Goal: Task Accomplishment & Management: Use online tool/utility

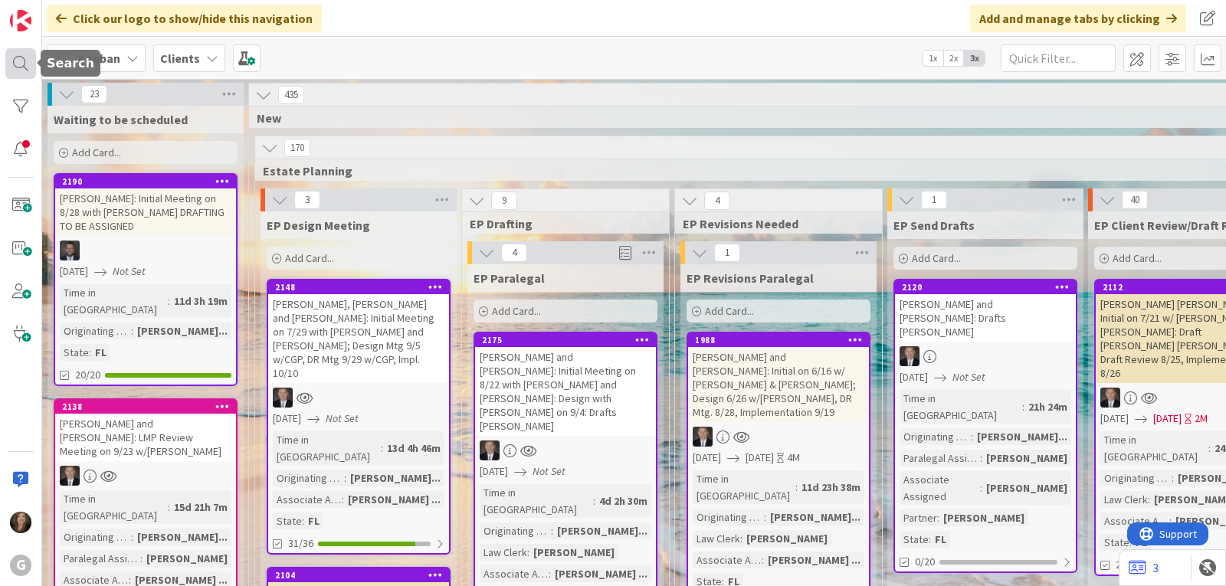
click at [17, 67] on div at bounding box center [20, 63] width 31 height 31
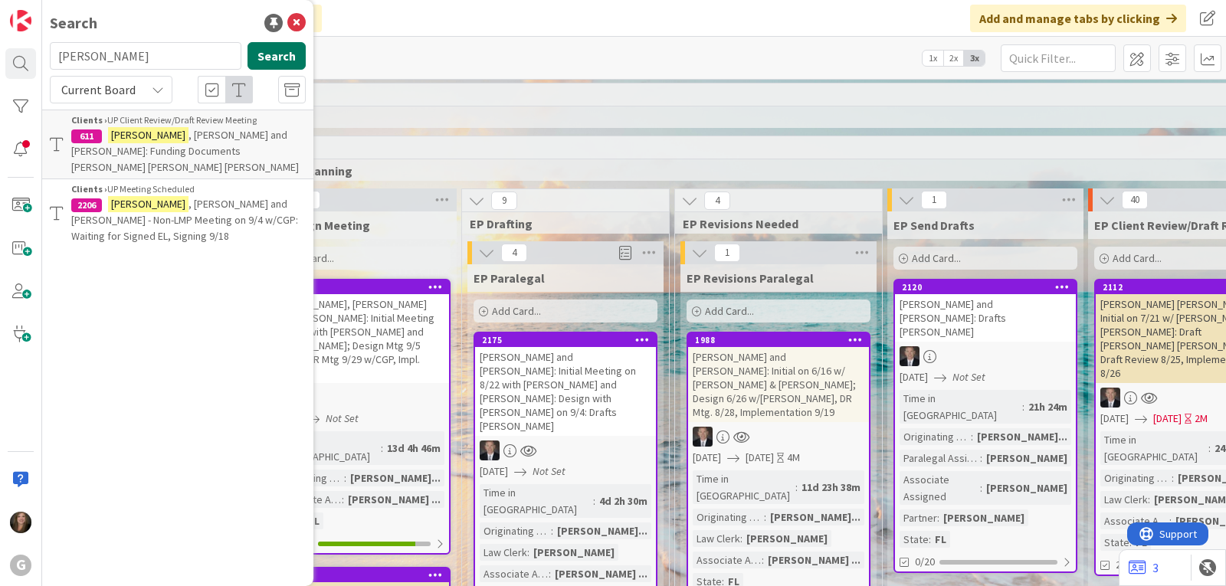
click at [273, 59] on button "Search" at bounding box center [276, 56] width 58 height 28
click at [216, 197] on span ", [PERSON_NAME] and [PERSON_NAME] - Non-LMP Meeting on 9/4 w/CGP, Signing 9/18" at bounding box center [184, 220] width 226 height 46
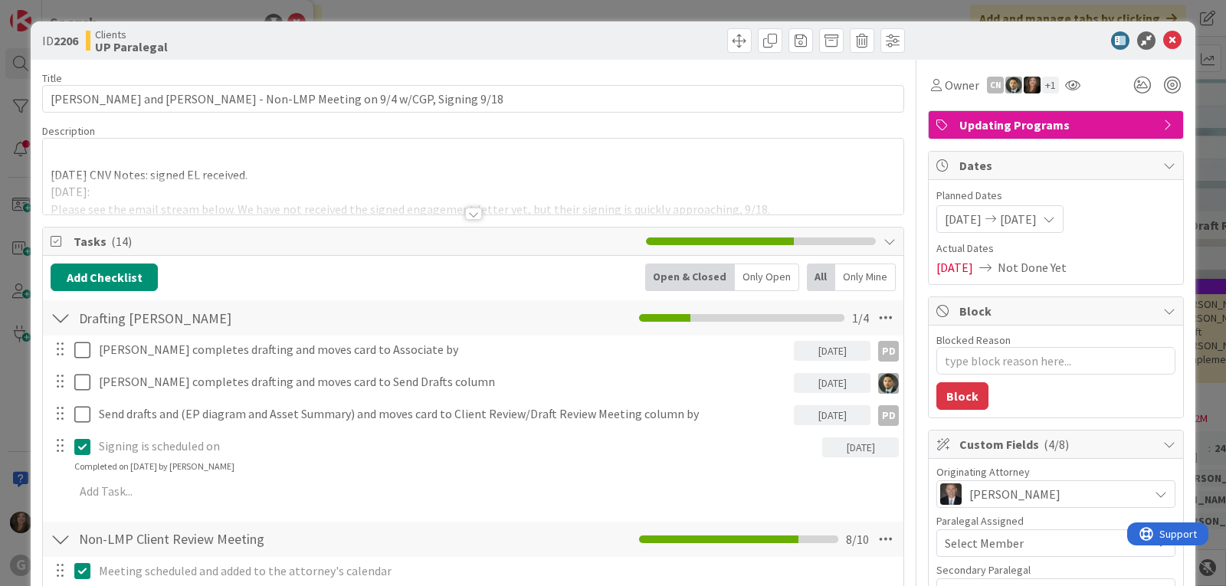
type textarea "x"
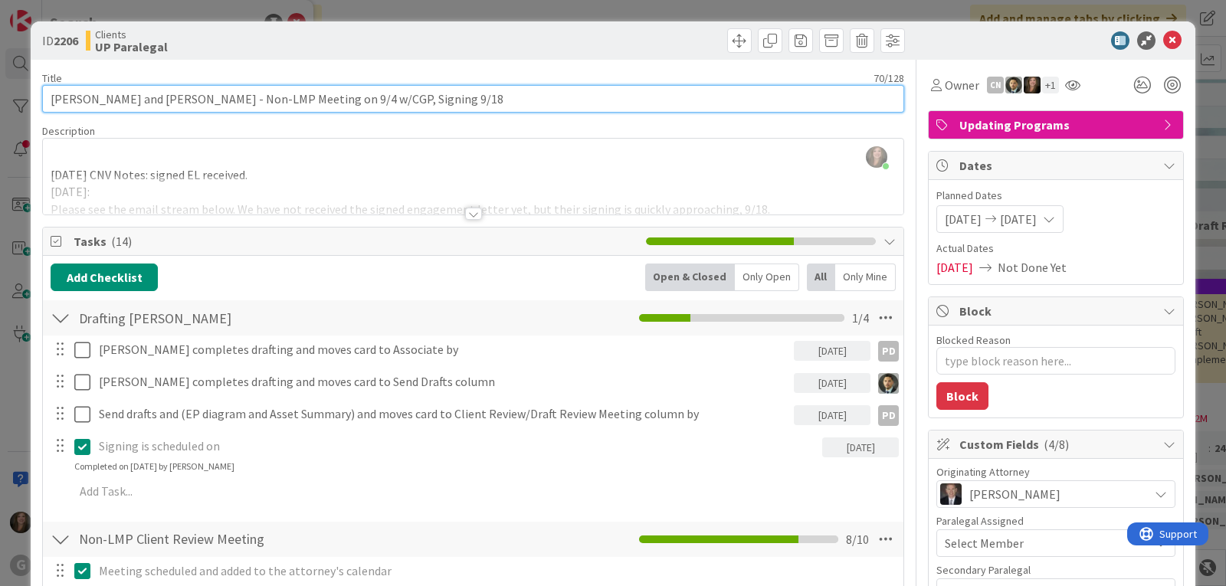
click at [467, 96] on input "[PERSON_NAME] and [PERSON_NAME] - Non-LMP Meeting on 9/4 w/CGP, Signing 9/18" at bounding box center [473, 99] width 862 height 28
type input "[PERSON_NAME] and [PERSON_NAME] - Non-LMP Meeting on 9/4 w/CGP, Signing 9/18: D"
type textarea "x"
type input "[PERSON_NAME] and [PERSON_NAME] - Non-LMP Meeting on 9/4 w/CGP, Signing 9/18: Dr"
type textarea "x"
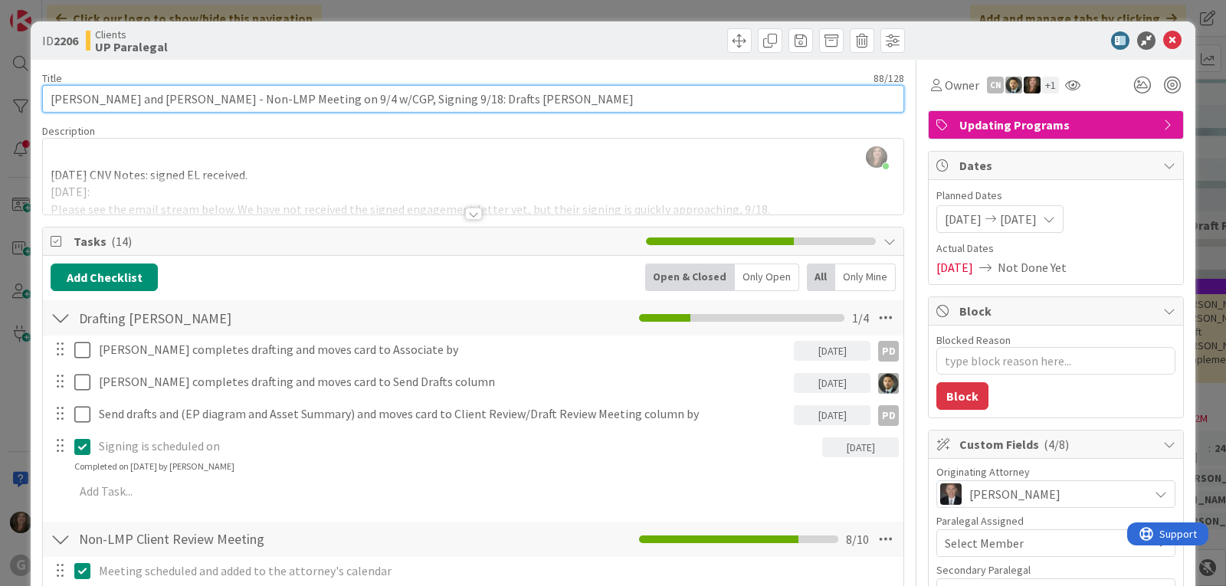
type input "[PERSON_NAME] and [PERSON_NAME] - Non-LMP Meeting on 9/4 w/CGP, Signing 9/18: D…"
type textarea "x"
type input "[PERSON_NAME] and [PERSON_NAME] - Non-LMP Meeting on 9/4 w/CGP, Signing 9/18: D…"
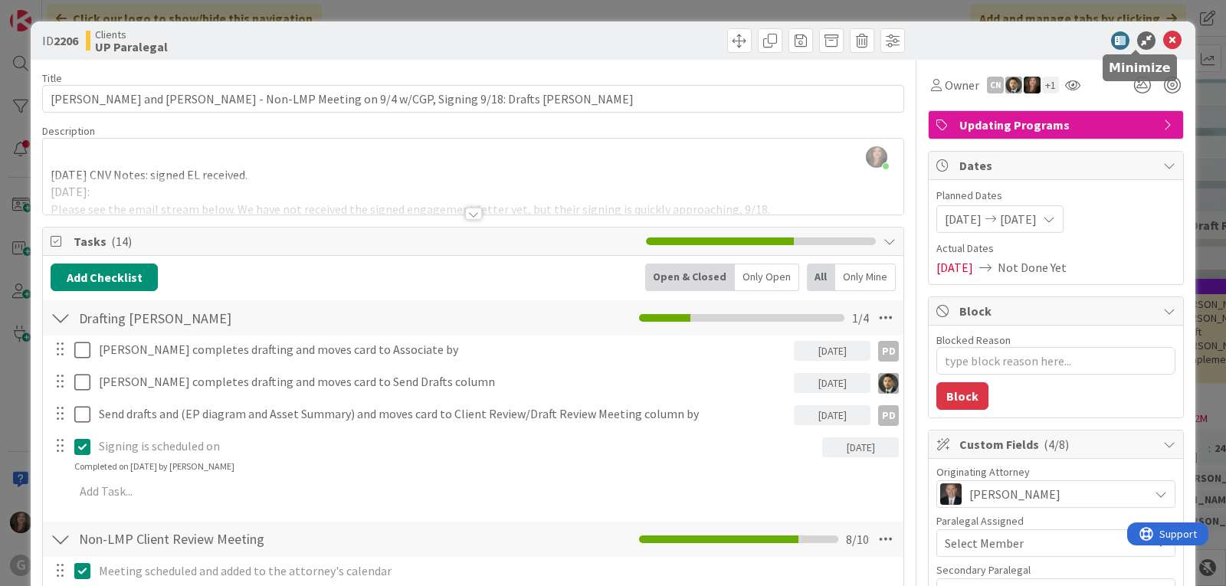
click at [1163, 41] on icon at bounding box center [1172, 40] width 18 height 18
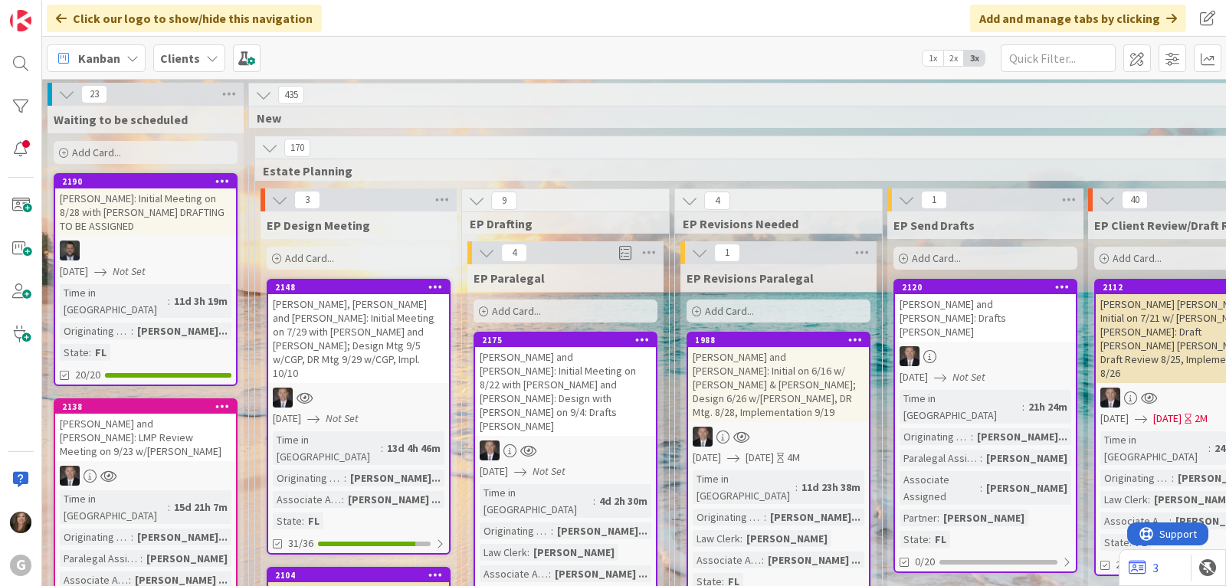
click at [193, 68] on div "Clients" at bounding box center [189, 58] width 72 height 28
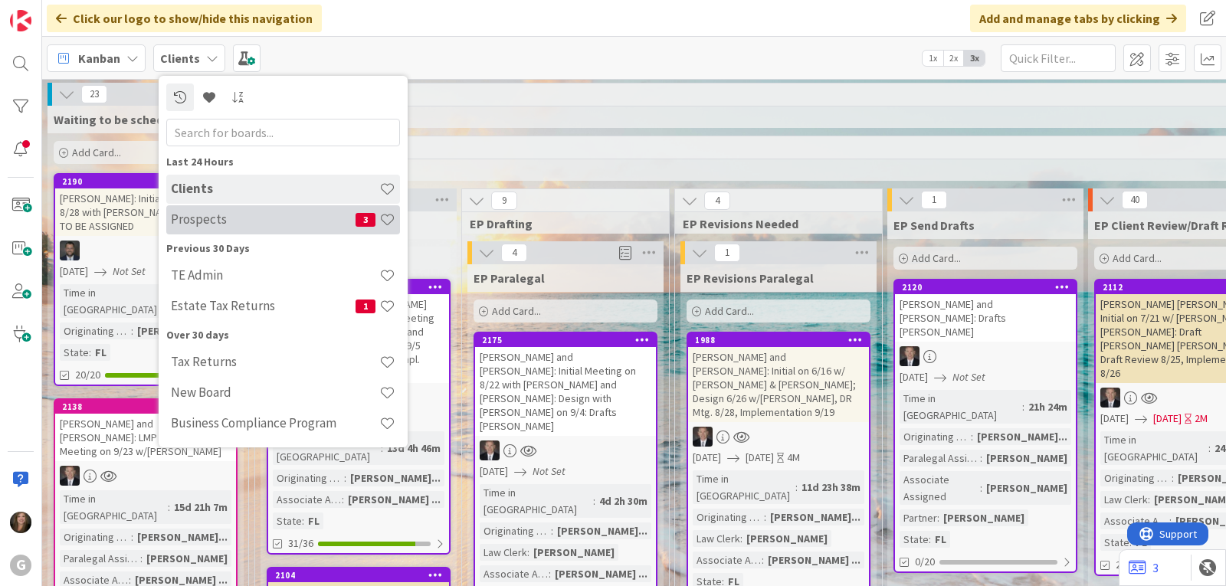
click at [202, 219] on h4 "Prospects" at bounding box center [263, 218] width 185 height 15
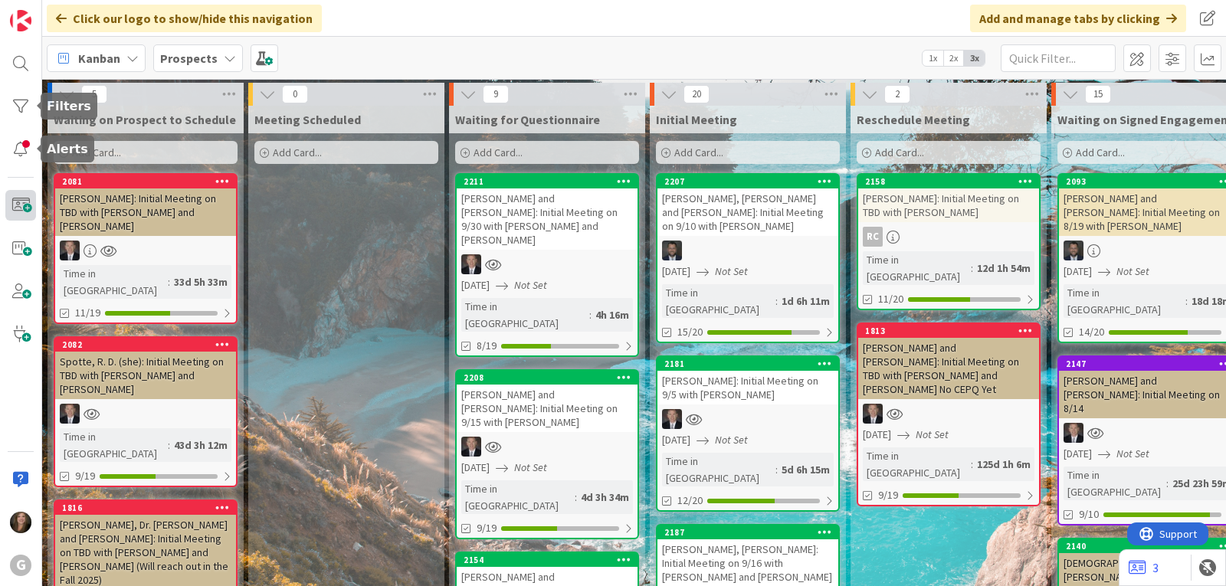
click at [21, 203] on span at bounding box center [20, 205] width 31 height 31
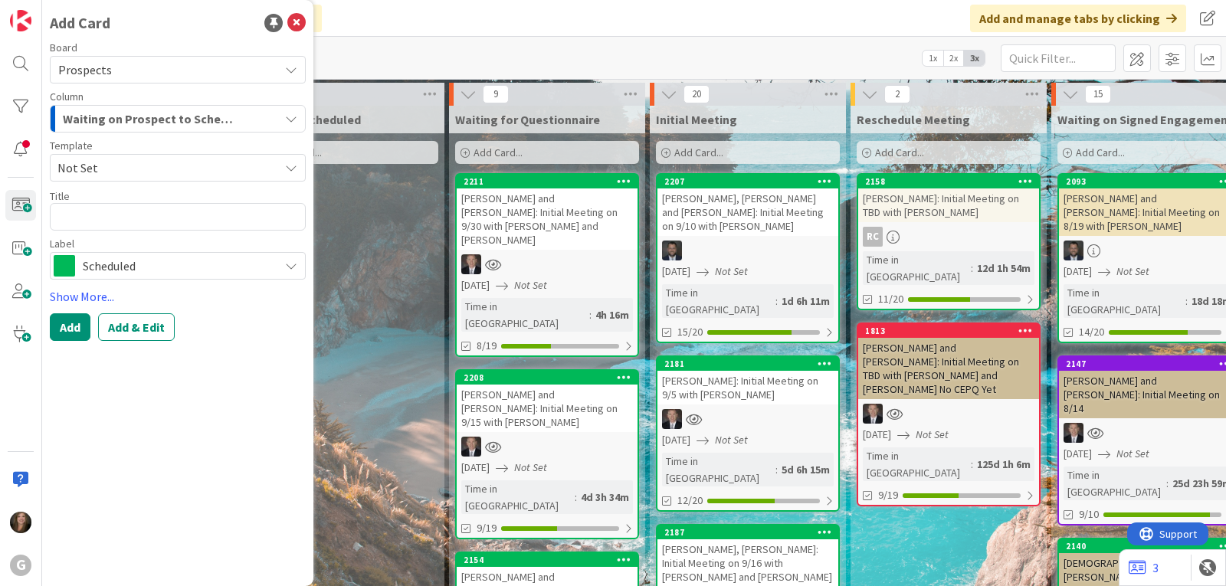
click at [286, 166] on icon at bounding box center [291, 168] width 12 height 12
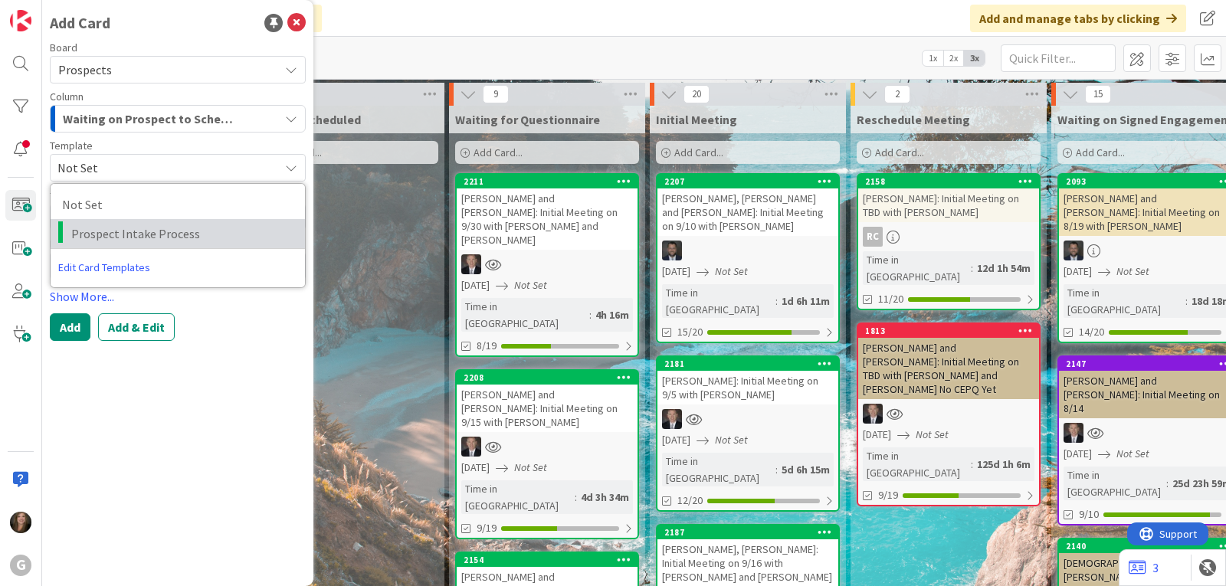
click at [241, 227] on span "Prospect Intake Process" at bounding box center [182, 234] width 222 height 20
type textarea "x"
type textarea "Prospect Intake Process"
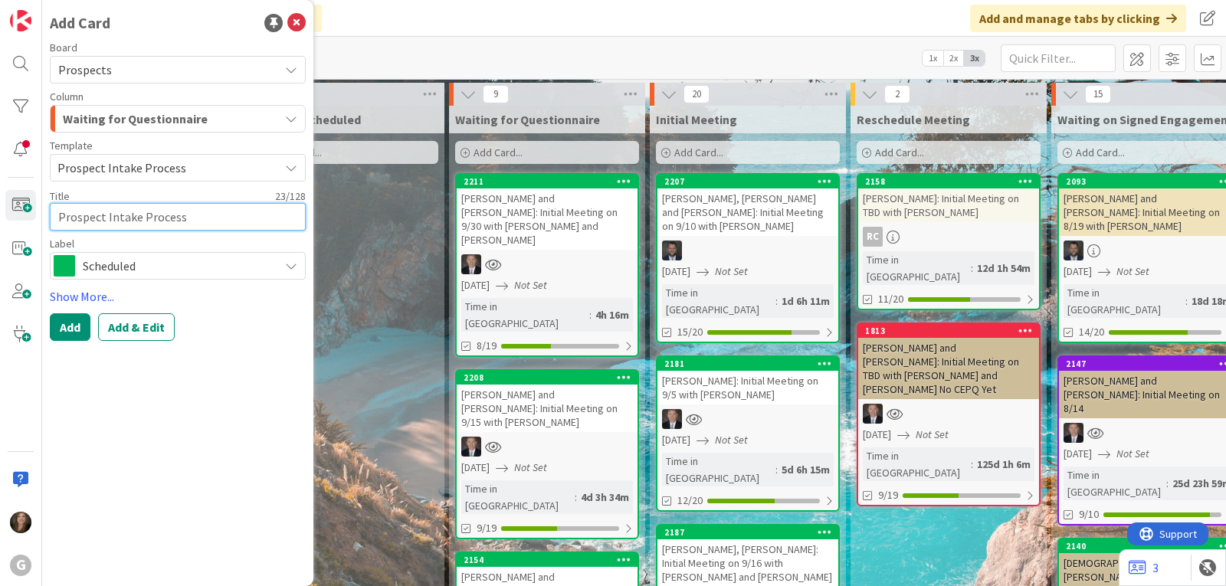
drag, startPoint x: 208, startPoint y: 218, endPoint x: 2, endPoint y: 209, distance: 206.3
click at [2, 209] on div "G Add Card Board Prospects Column Waiting for Questionnaire Template Prospect I…" at bounding box center [21, 293] width 42 height 586
type textarea "x"
type textarea "S"
type textarea "x"
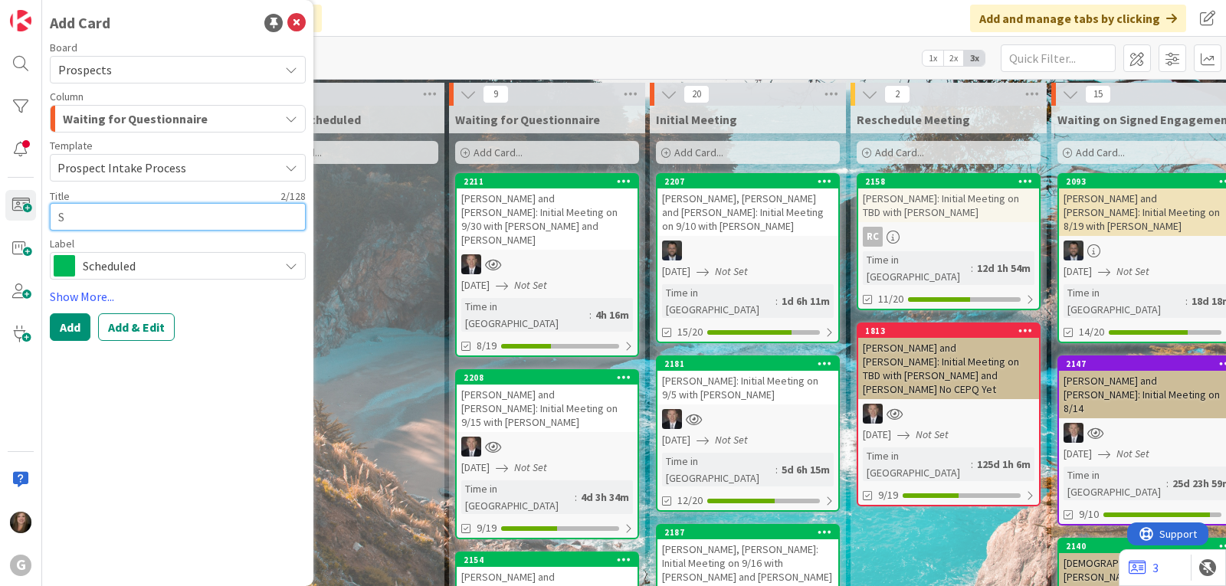
type textarea "Sp"
type textarea "x"
type textarea "Spe"
type textarea "x"
type textarea "Spel"
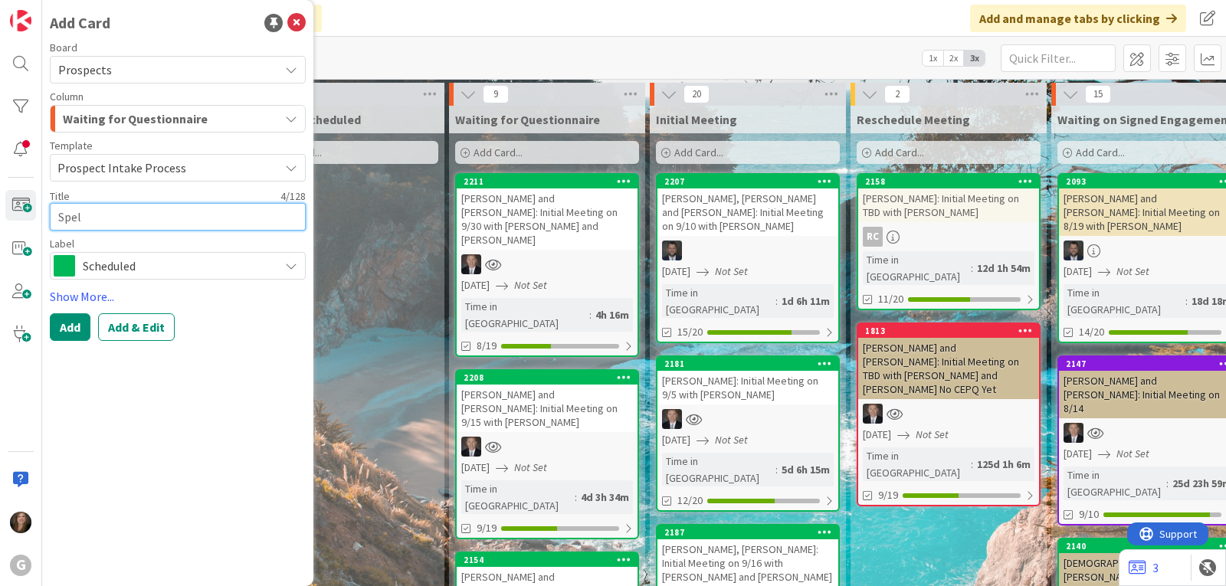
type textarea "x"
type textarea "Spelt"
type textarea "x"
type textarea "[PERSON_NAME]"
type textarea "x"
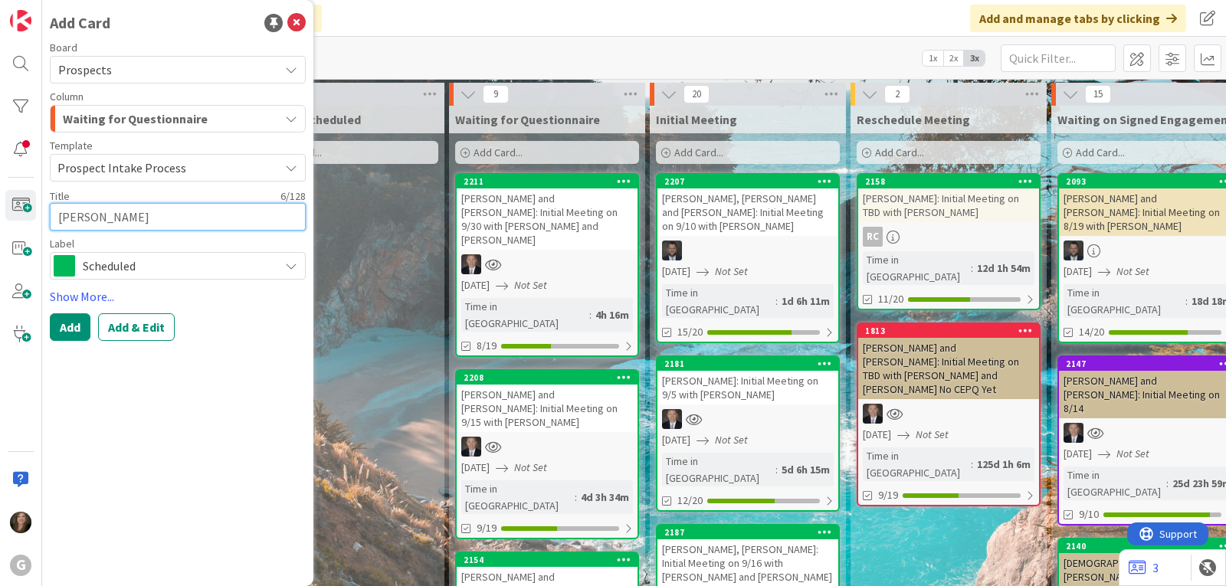
type textarea "[PERSON_NAME],"
type textarea "x"
type textarea "[PERSON_NAME],"
type textarea "x"
type textarea "[PERSON_NAME], J"
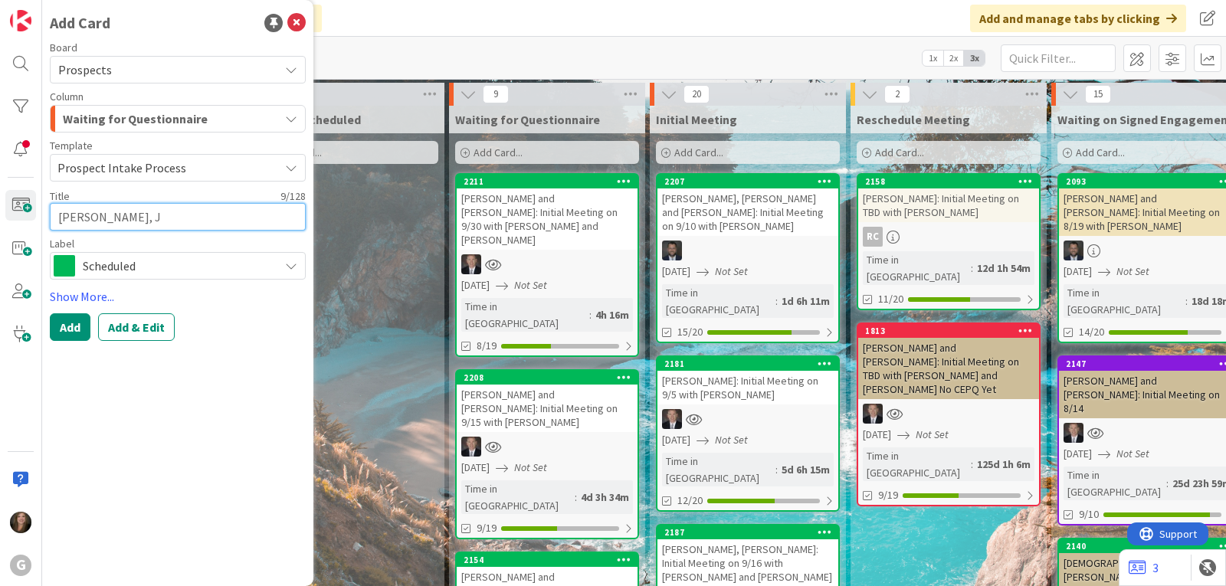
type textarea "x"
type textarea "[PERSON_NAME]"
type textarea "x"
type textarea "[PERSON_NAME]"
type textarea "x"
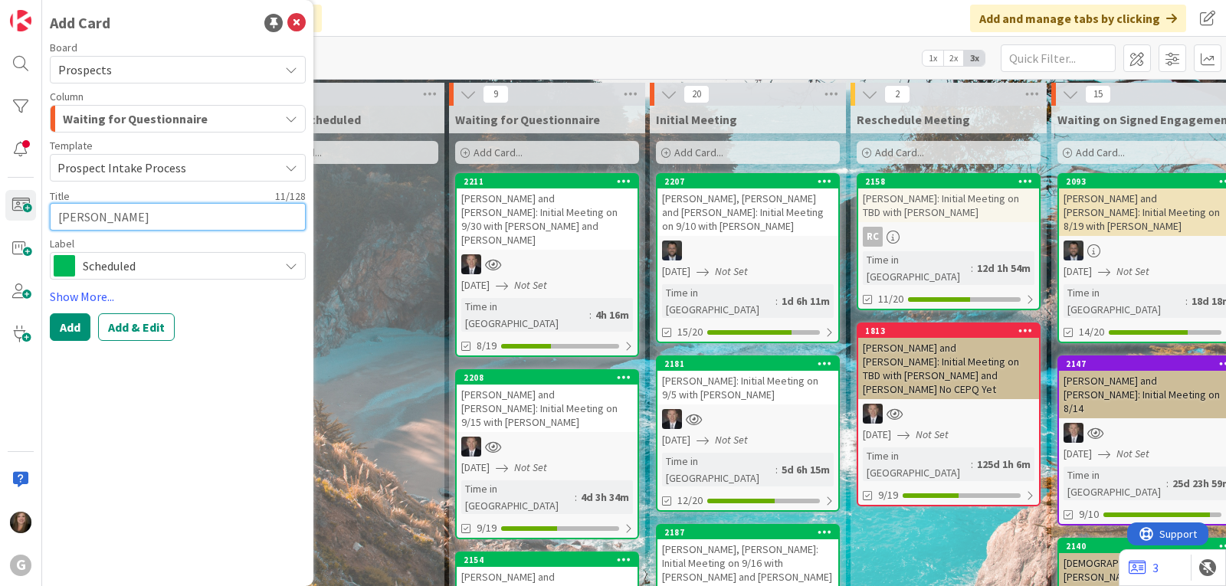
type textarea "[PERSON_NAME]"
type textarea "x"
type textarea "[PERSON_NAME]"
type textarea "x"
type textarea "[PERSON_NAME] and"
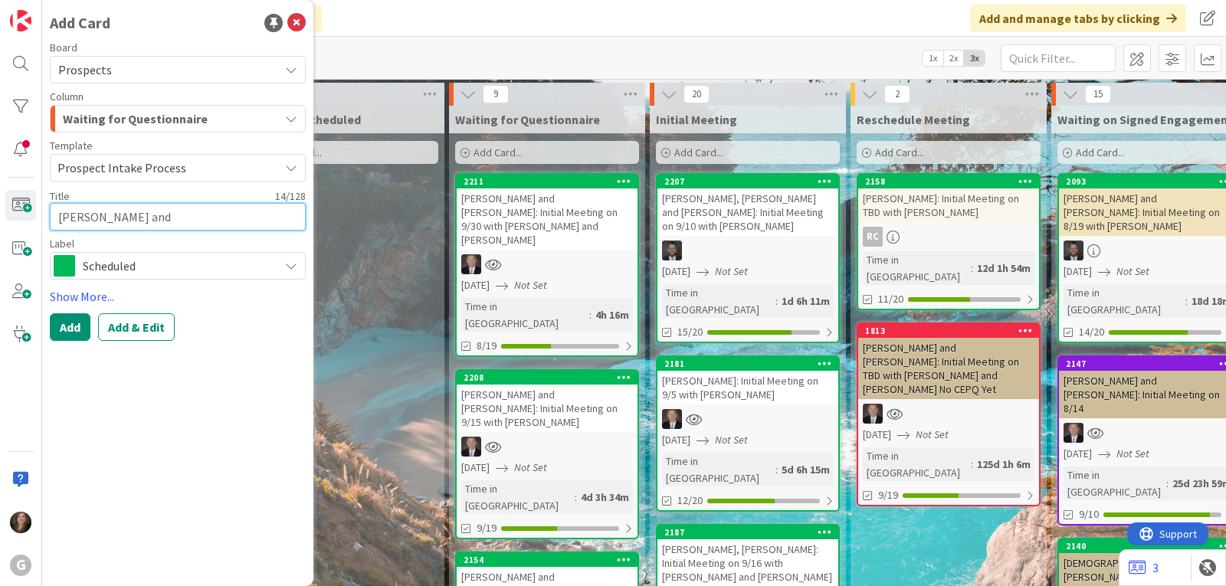
type textarea "x"
type textarea "[PERSON_NAME] and"
type textarea "x"
type textarea "[PERSON_NAME] and D"
type textarea "x"
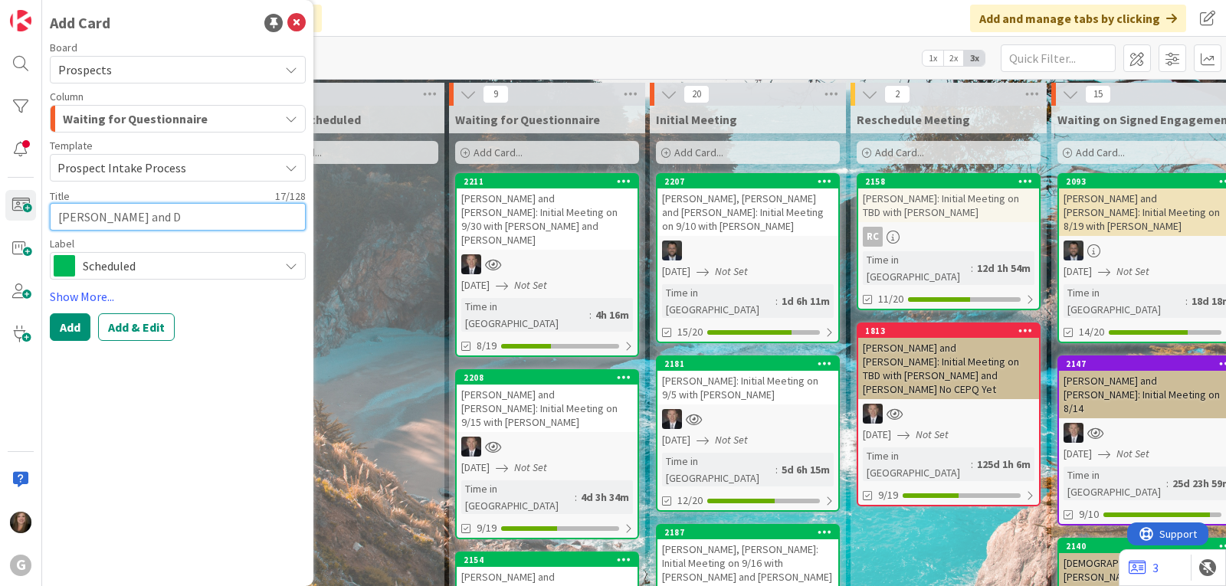
type textarea "[PERSON_NAME] and De"
type textarea "x"
type textarea "[PERSON_NAME] and [PERSON_NAME]"
type textarea "x"
type textarea "[PERSON_NAME] and [PERSON_NAME]"
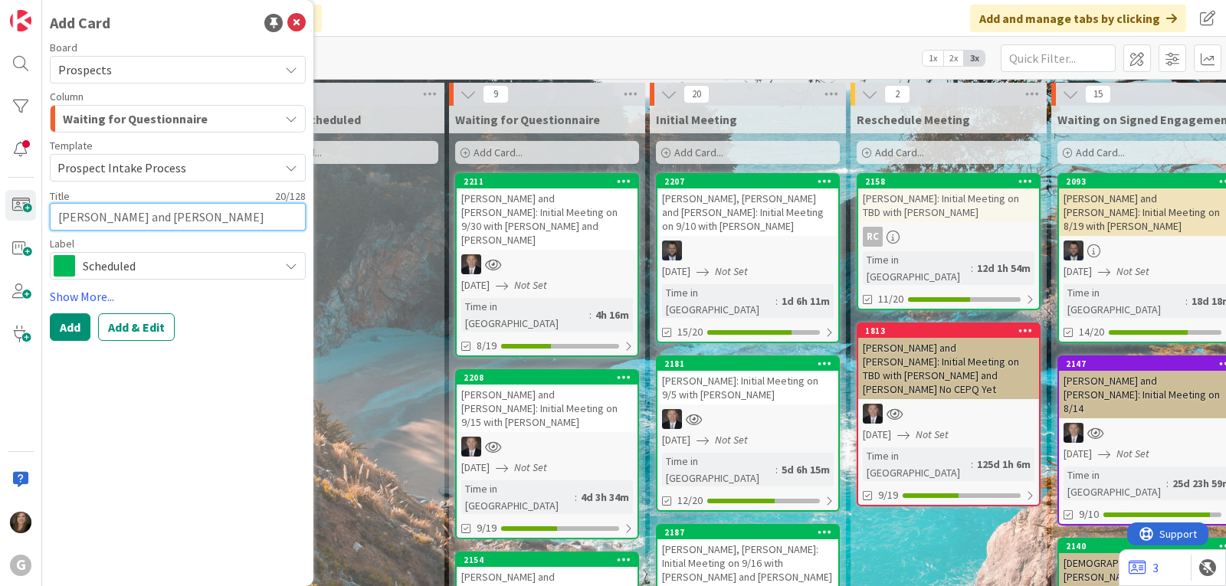
type textarea "x"
type textarea "[PERSON_NAME] and [PERSON_NAME]"
type textarea "x"
type textarea "[PERSON_NAME] and [PERSON_NAME]:"
type textarea "x"
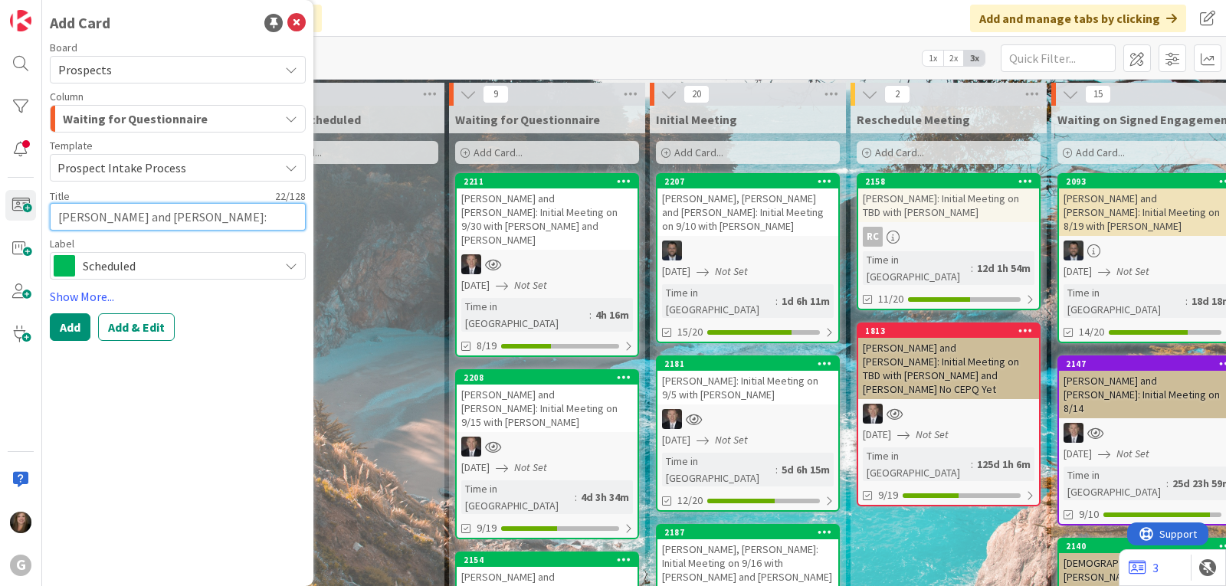
type textarea "[PERSON_NAME] and [PERSON_NAME]:"
type textarea "x"
type textarea "[PERSON_NAME] and [PERSON_NAME]: I"
type textarea "x"
type textarea "[PERSON_NAME] and [PERSON_NAME]: In"
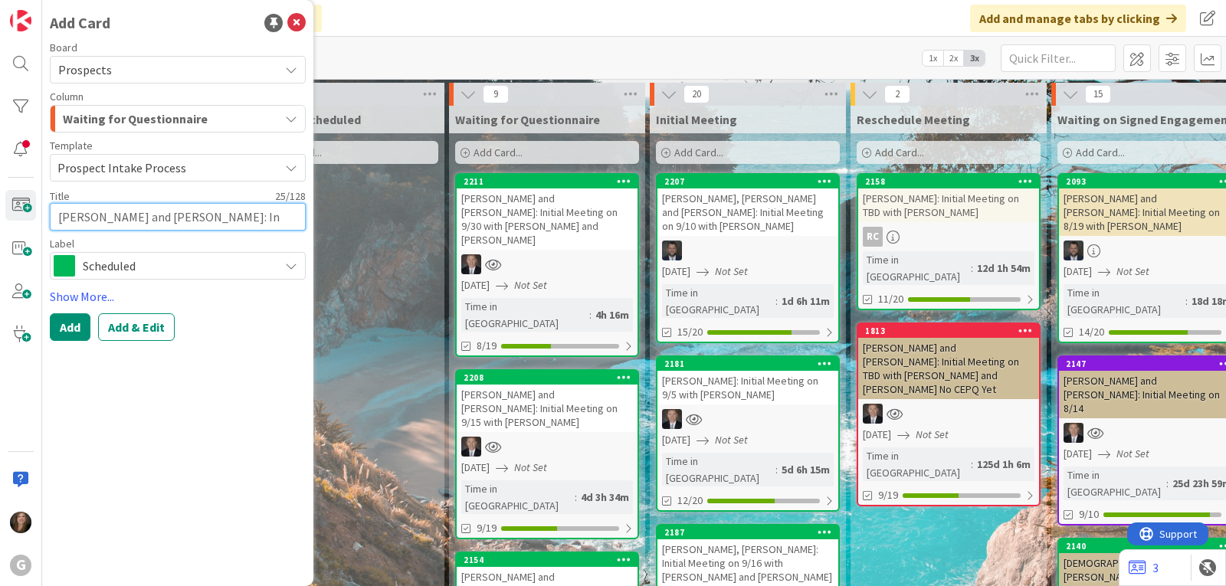
type textarea "x"
type textarea "[PERSON_NAME] and [PERSON_NAME]: Ini"
type textarea "x"
type textarea "[PERSON_NAME] and [PERSON_NAME]: Init"
type textarea "x"
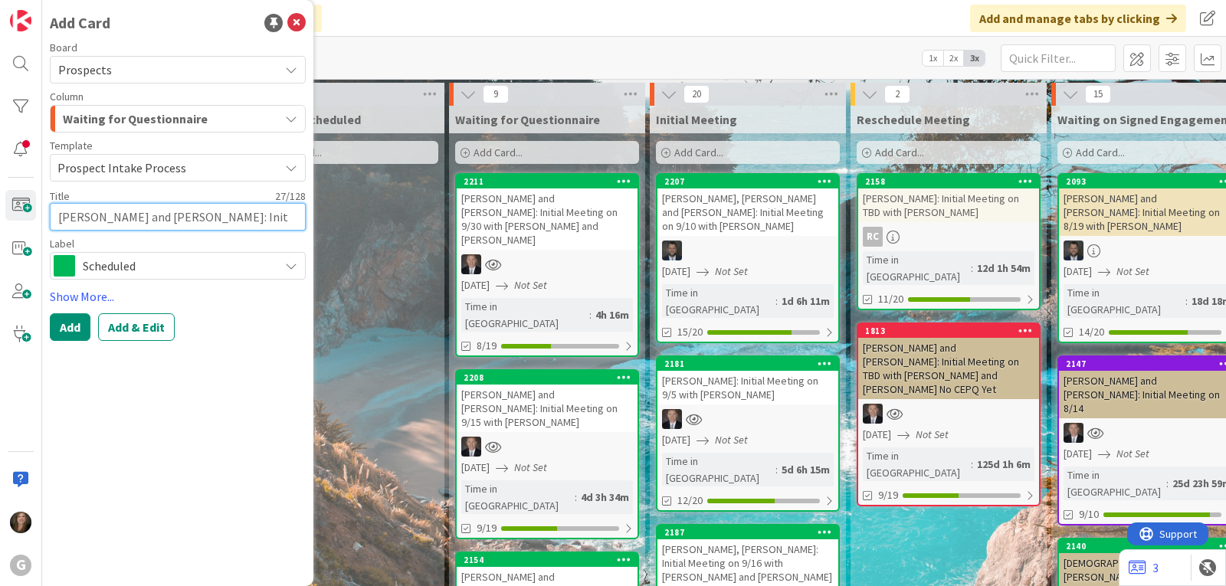
type textarea "[PERSON_NAME] and [PERSON_NAME]: Initi"
type textarea "x"
type textarea "[PERSON_NAME] and [PERSON_NAME]: Initia"
type textarea "x"
type textarea "[PERSON_NAME] and [PERSON_NAME]: Initial"
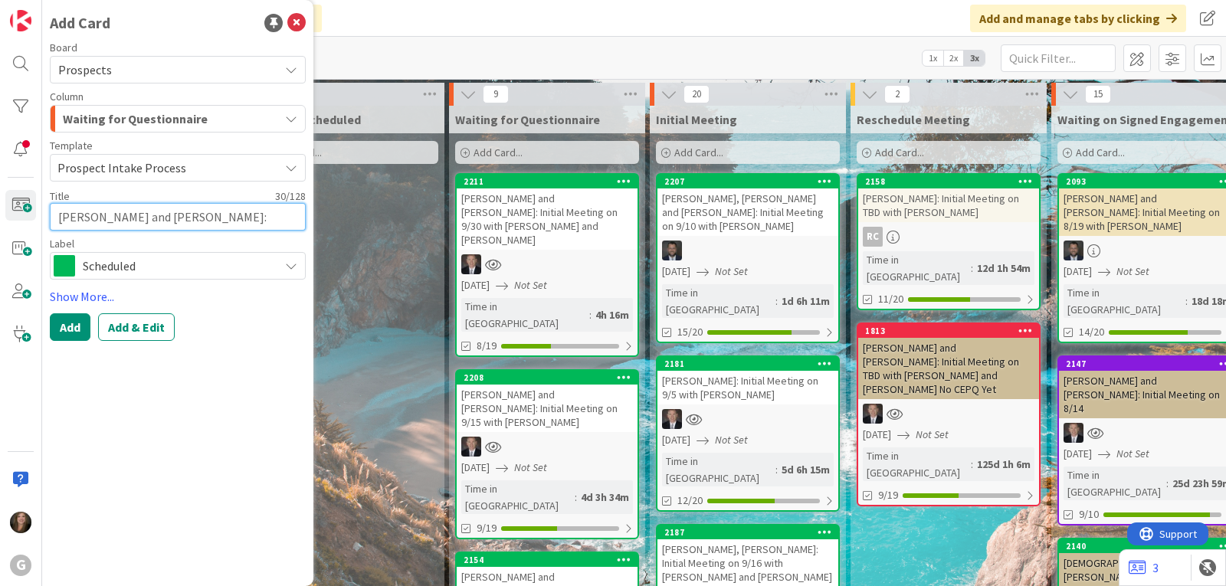
type textarea "x"
type textarea "[PERSON_NAME] and [PERSON_NAME]: Initial"
type textarea "x"
type textarea "[PERSON_NAME] and [PERSON_NAME]: Initial M"
type textarea "x"
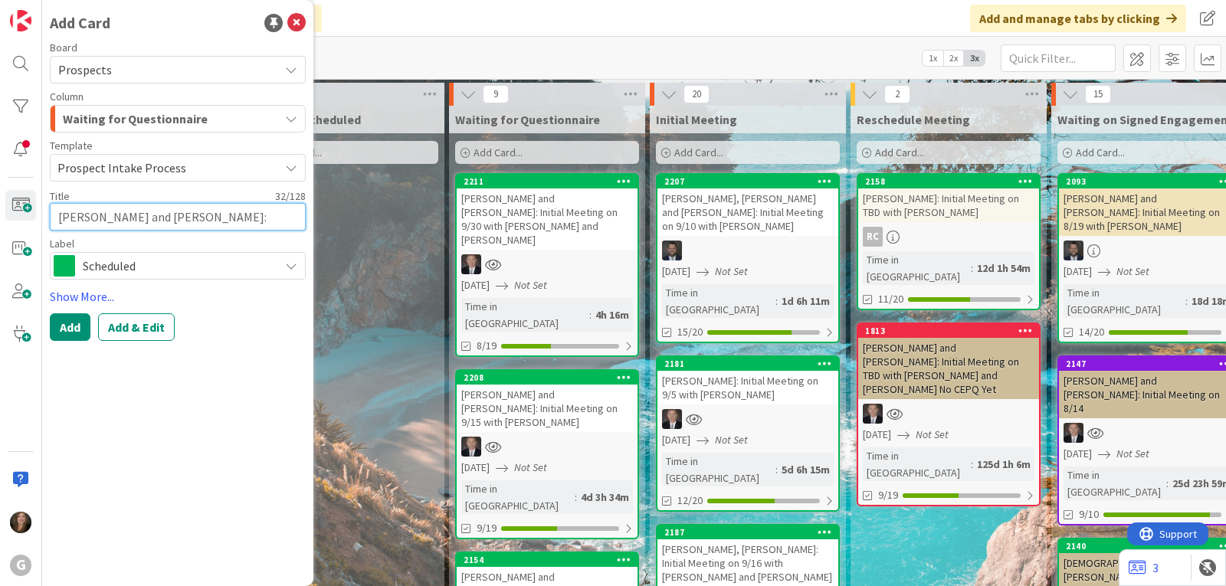
type textarea "[PERSON_NAME] and [PERSON_NAME]: Initial Me"
type textarea "x"
type textarea "[PERSON_NAME] and [PERSON_NAME]: Initial Mee"
type textarea "x"
type textarea "[PERSON_NAME] and [PERSON_NAME]: Initial Meet"
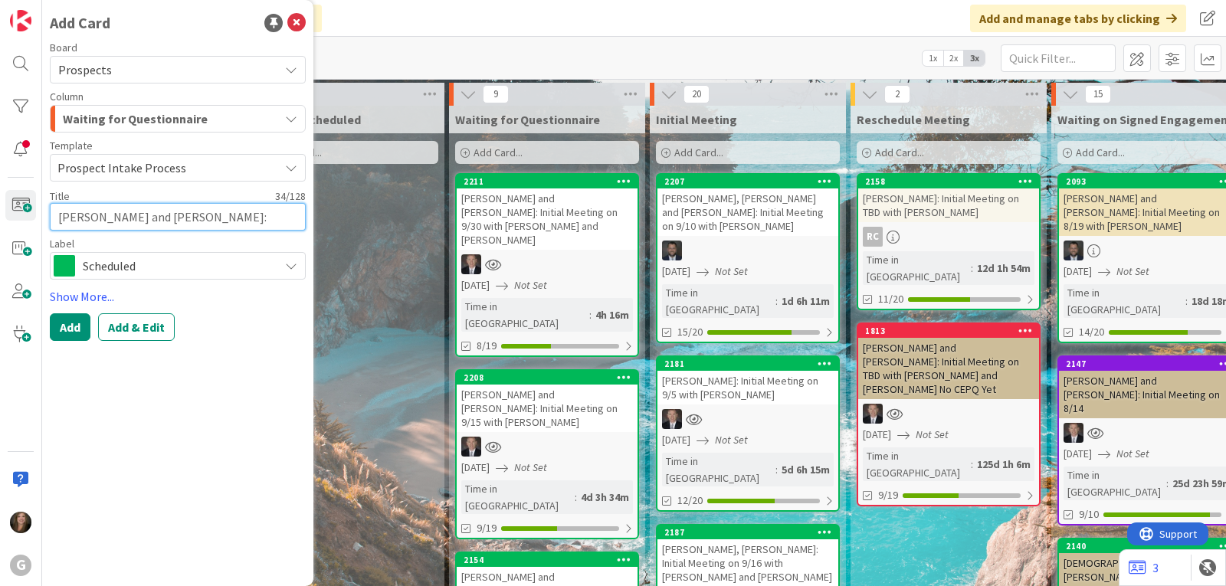
type textarea "x"
type textarea "[PERSON_NAME] and [PERSON_NAME]: Initial Meeti"
type textarea "x"
type textarea "[PERSON_NAME] and [PERSON_NAME]: Initial Meetin"
type textarea "x"
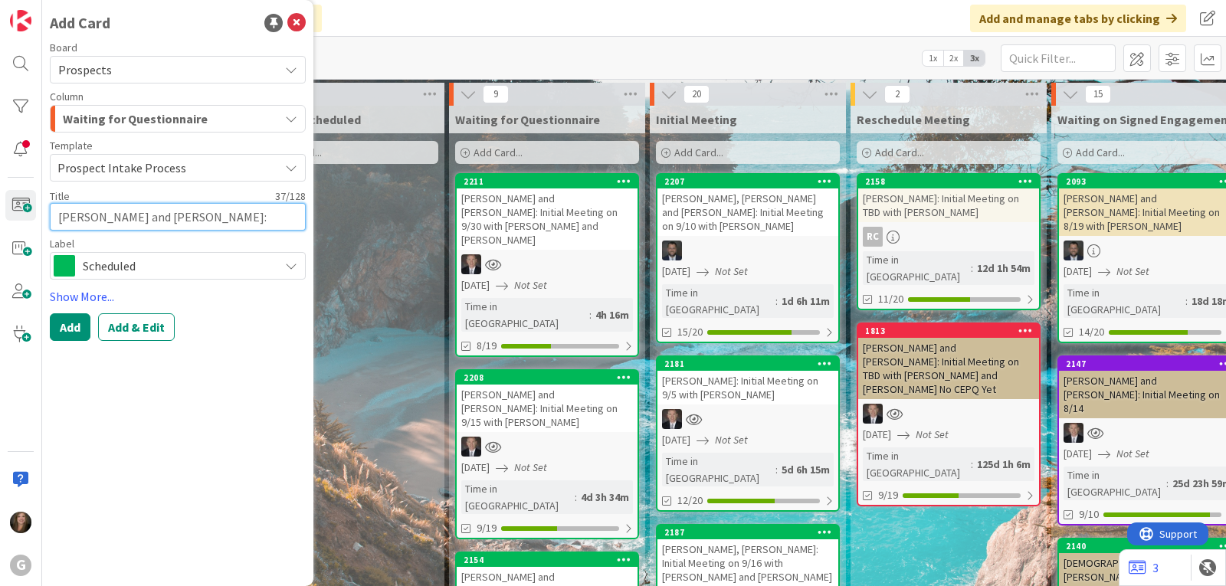
type textarea "[PERSON_NAME] and [PERSON_NAME]: Initial Meeting"
type textarea "x"
type textarea "[PERSON_NAME] and [PERSON_NAME]: Initial Meeting"
type textarea "x"
type textarea "[PERSON_NAME] and [PERSON_NAME]: Initial Meeting o"
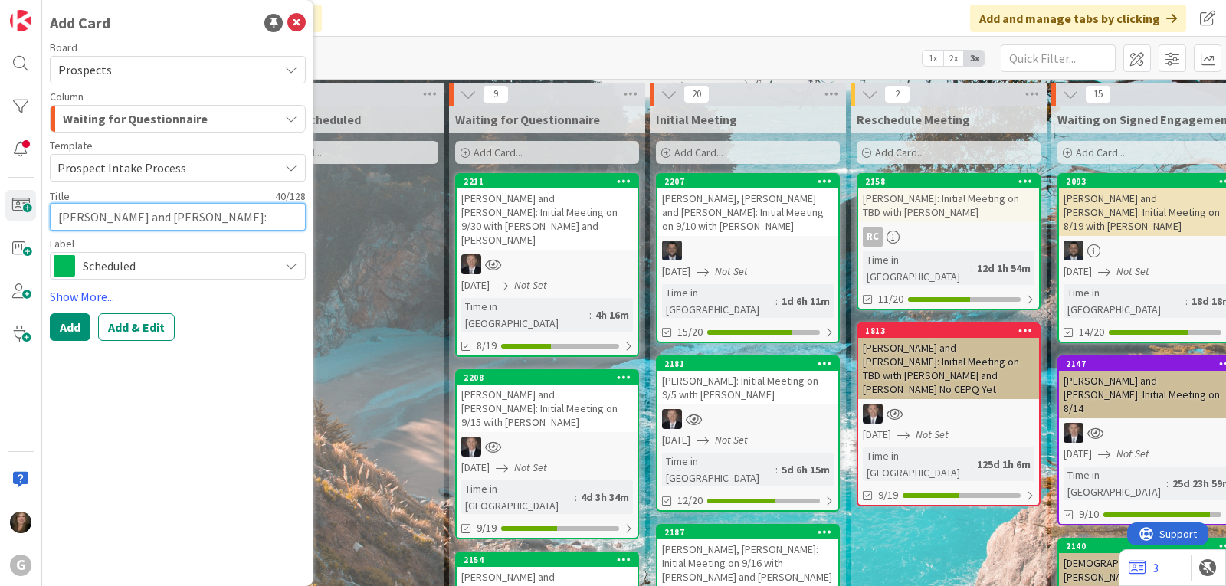
type textarea "x"
type textarea "[PERSON_NAME] and [PERSON_NAME]: Initial Meeting on"
type textarea "x"
type textarea "[PERSON_NAME] and [PERSON_NAME]: Initial Meeting on"
type textarea "x"
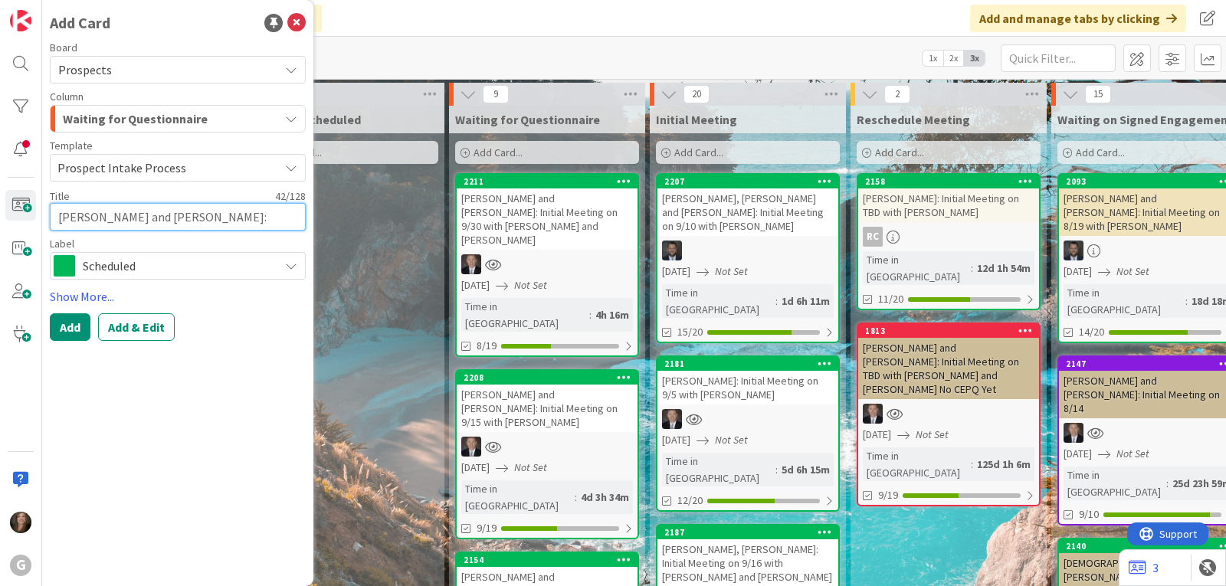
type textarea "[PERSON_NAME] and [PERSON_NAME]: Initial Meeting on 1"
type textarea "x"
type textarea "[PERSON_NAME] and [PERSON_NAME]: Initial Meeting on 10"
type textarea "x"
type textarea "[PERSON_NAME] and [PERSON_NAME]: Initial Meeting on 10/"
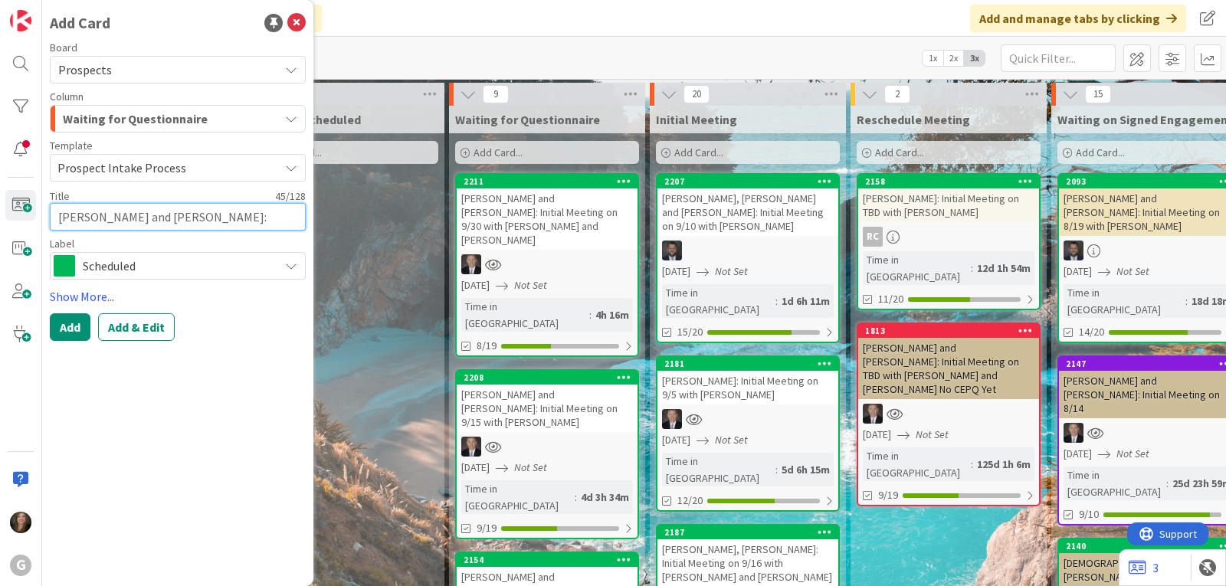
type textarea "x"
type textarea "[PERSON_NAME] and [PERSON_NAME]: Initial Meeting on 10/2"
type textarea "x"
type textarea "[PERSON_NAME] and [PERSON_NAME]: Initial Meeting on 10/24"
type textarea "x"
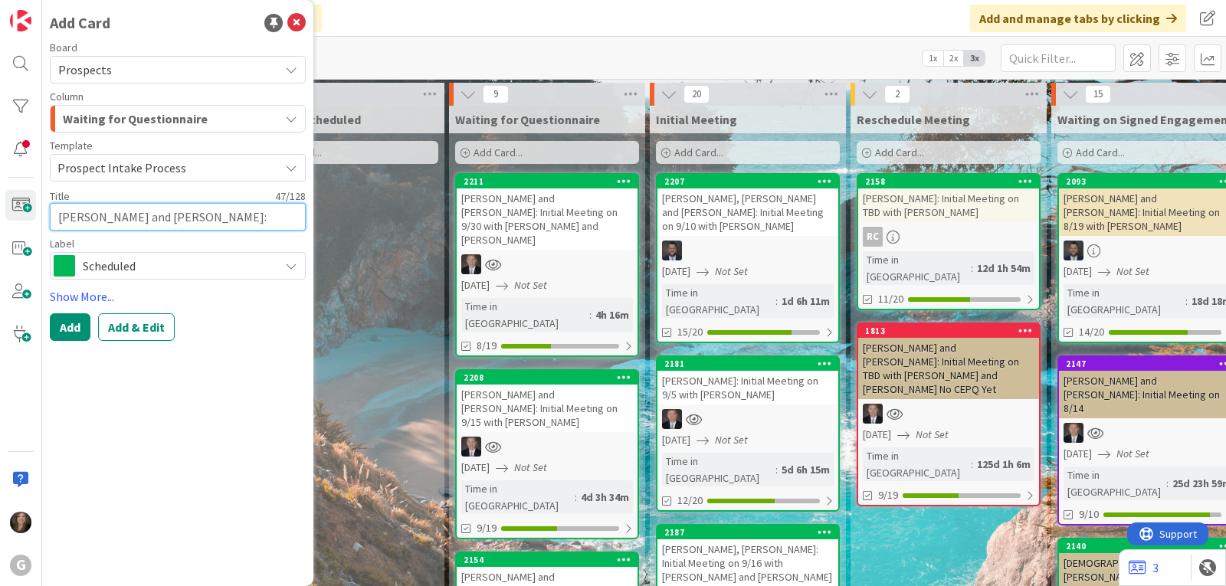
type textarea "[PERSON_NAME] and [PERSON_NAME]: Initial Meeting on 10/24"
type textarea "x"
type textarea "[PERSON_NAME] and [PERSON_NAME]: Initial Meeting on 10/24 w"
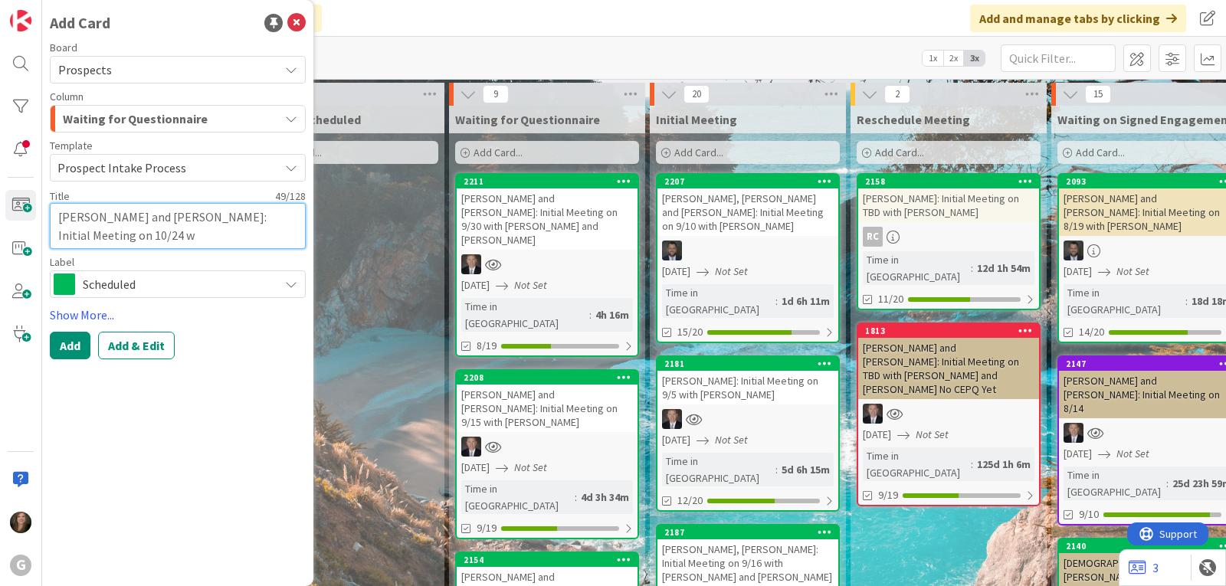
type textarea "x"
type textarea "[PERSON_NAME] and [PERSON_NAME]: Initial Meeting on 10/24 wi"
type textarea "x"
type textarea "[PERSON_NAME] and [PERSON_NAME]: Initial Meeting on 10/24 wit"
type textarea "x"
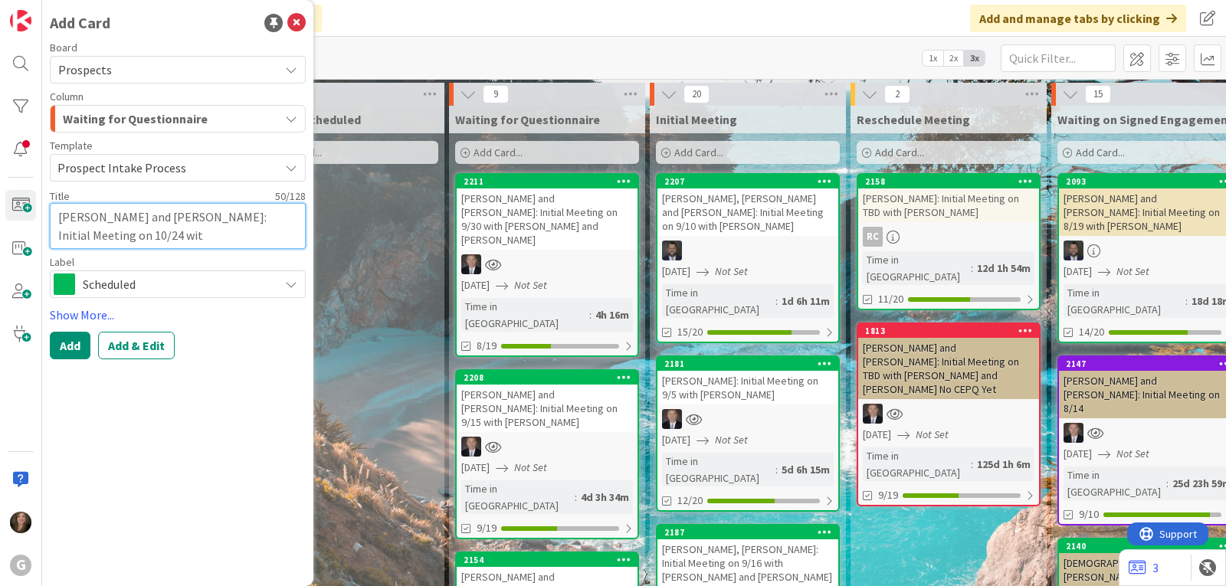
type textarea "[PERSON_NAME] and [PERSON_NAME]: Initial Meeting on 10/24 with"
type textarea "x"
type textarea "[PERSON_NAME] and [PERSON_NAME]: Initial Meeting on 10/24 with"
type textarea "x"
type textarea "[PERSON_NAME] and [PERSON_NAME]: Initial Meeting on 10/24 with B"
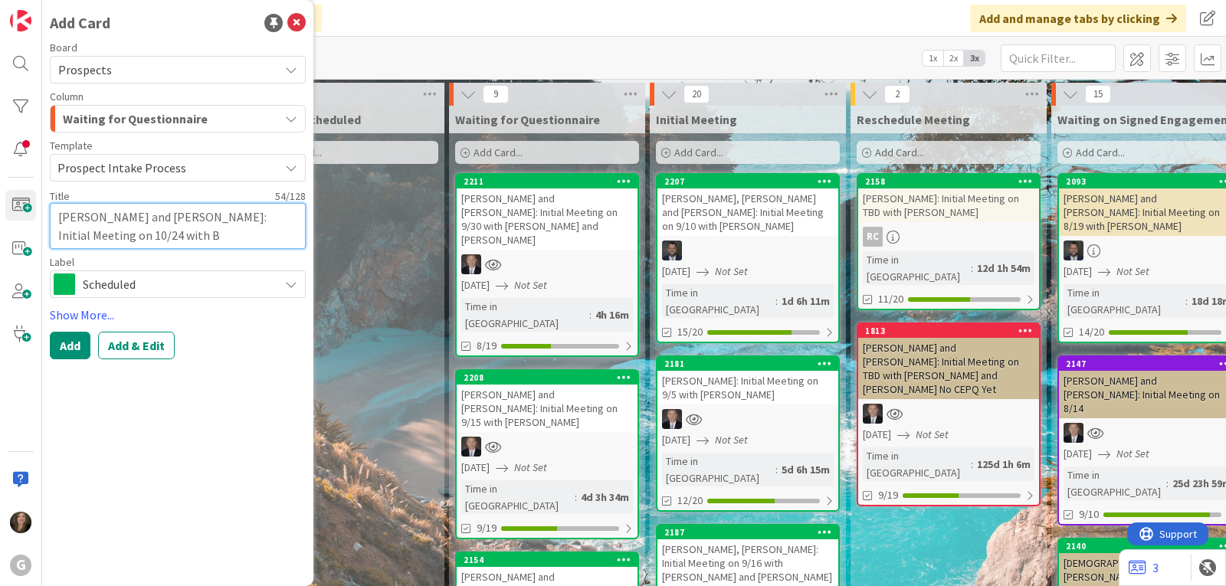
type textarea "x"
type textarea "[PERSON_NAME] and [PERSON_NAME]: Initial Meeting on 10/24 with Br"
type textarea "x"
type textarea "[PERSON_NAME] and [PERSON_NAME]: Initial Meeting on 10/24 with Bra"
type textarea "x"
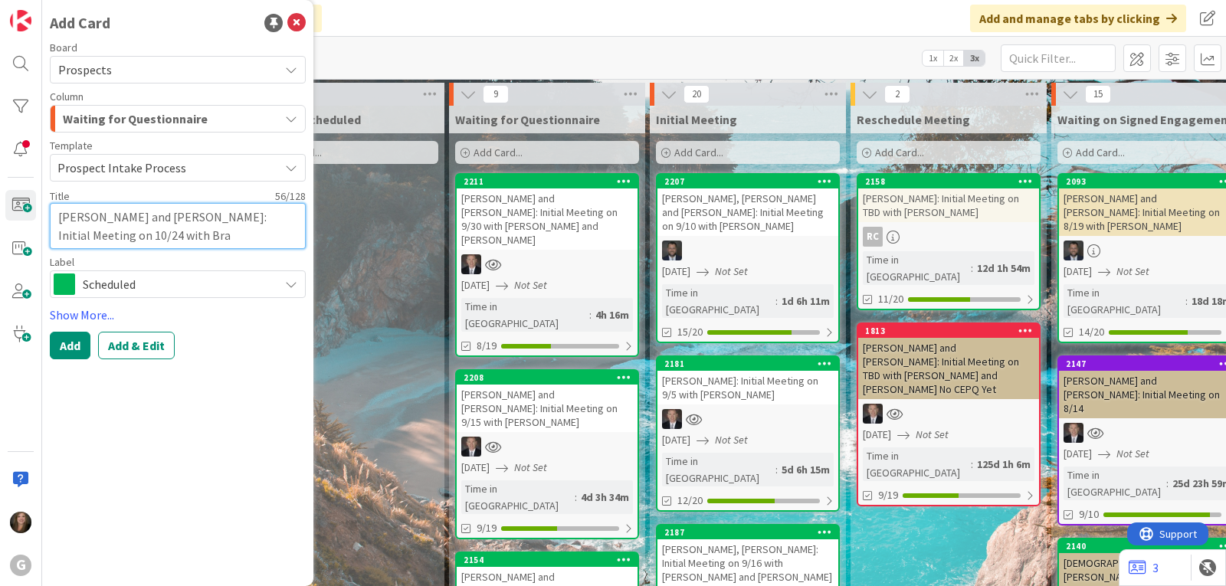
type textarea "[PERSON_NAME] and [PERSON_NAME]: Initial Meeting on 10/24 with [PERSON_NAME]"
type textarea "x"
type textarea "[PERSON_NAME] and [PERSON_NAME]: Initial Meeting on 10/24 with [PERSON_NAME]"
type textarea "x"
type textarea "[PERSON_NAME] and [PERSON_NAME]: Initial Meeting on 10/24 with [PERSON_NAME]"
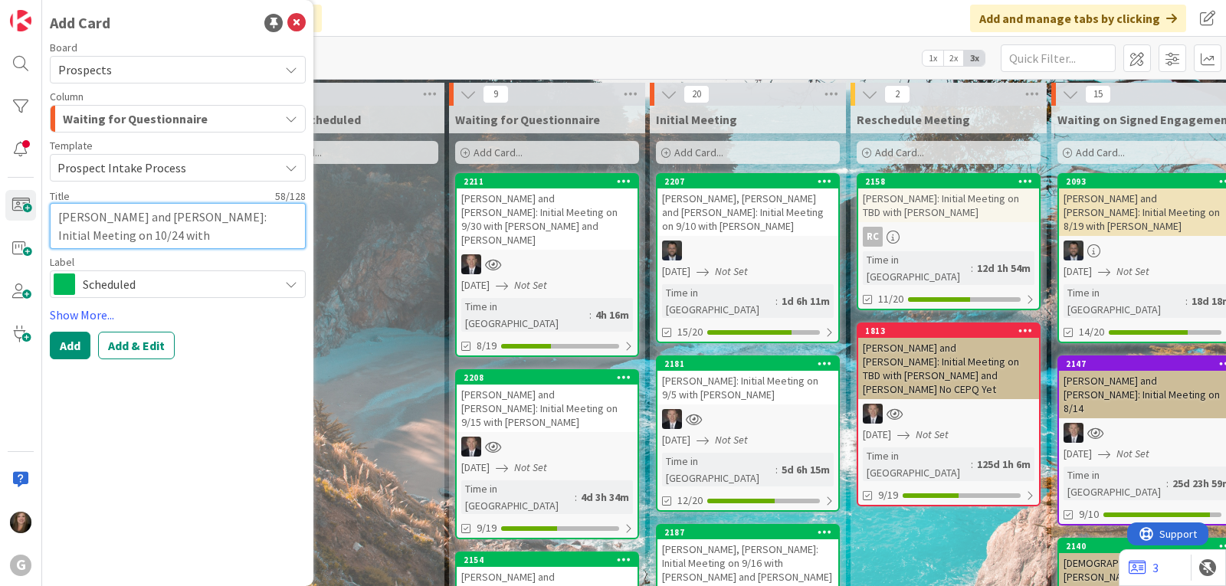
type textarea "x"
type textarea "[PERSON_NAME] and [PERSON_NAME]: Initial Meeting on 10/24 with [PERSON_NAME]"
type textarea "x"
type textarea "[PERSON_NAME] and [PERSON_NAME]: Initial Meeting on 10/24 with [PERSON_NAME] and"
type textarea "x"
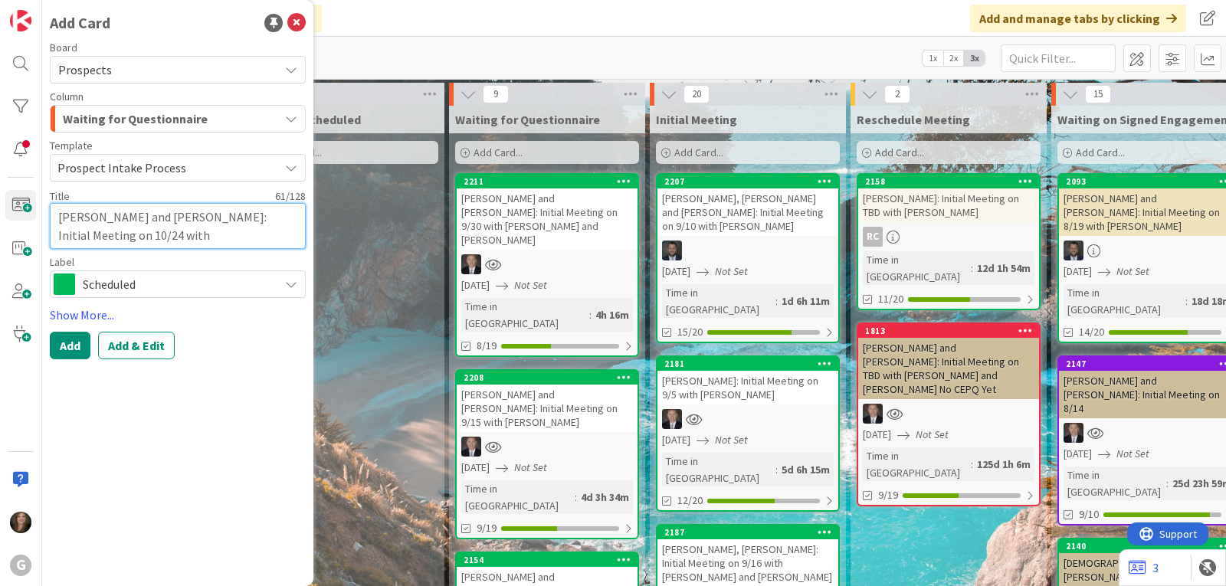
type textarea "[PERSON_NAME] and [PERSON_NAME]: Initial Meeting on 10/24 with [PERSON_NAME] and"
type textarea "x"
type textarea "[PERSON_NAME] and [PERSON_NAME]: Initial Meeting on 10/24 with [PERSON_NAME] an…"
type textarea "x"
type textarea "[PERSON_NAME] and [PERSON_NAME]: Initial Meeting on 10/24 with [PERSON_NAME] an…"
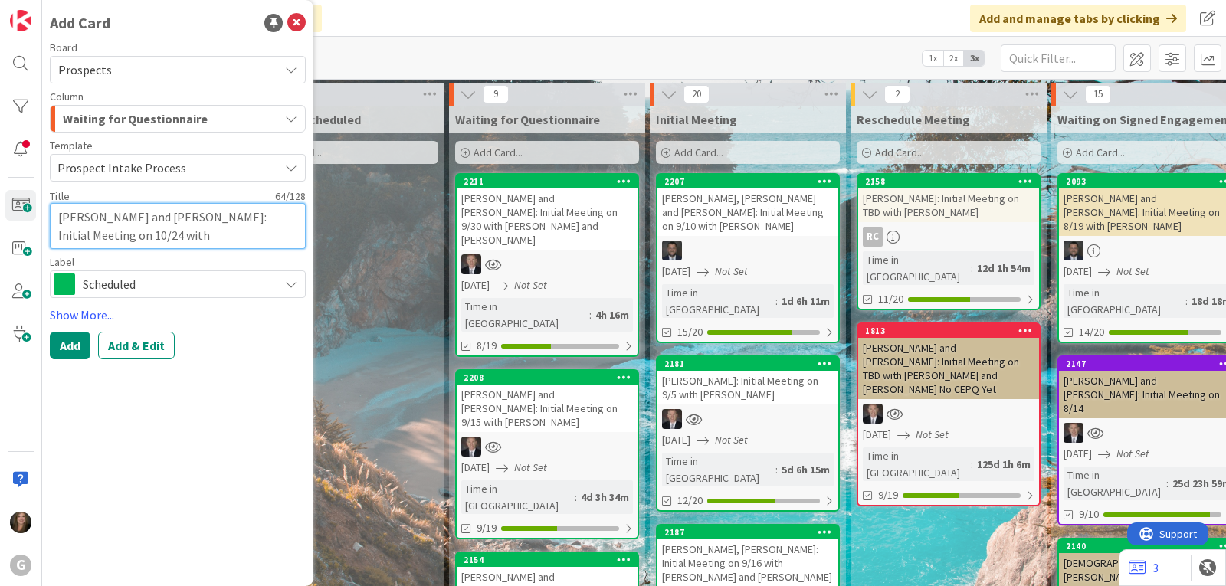
type textarea "x"
type textarea "[PERSON_NAME] and [PERSON_NAME]: Initial Meeting on 10/24 with [PERSON_NAME] an…"
type textarea "x"
type textarea "[PERSON_NAME] and [PERSON_NAME]: Initial Meeting on 10/24 with [PERSON_NAME] an…"
type textarea "x"
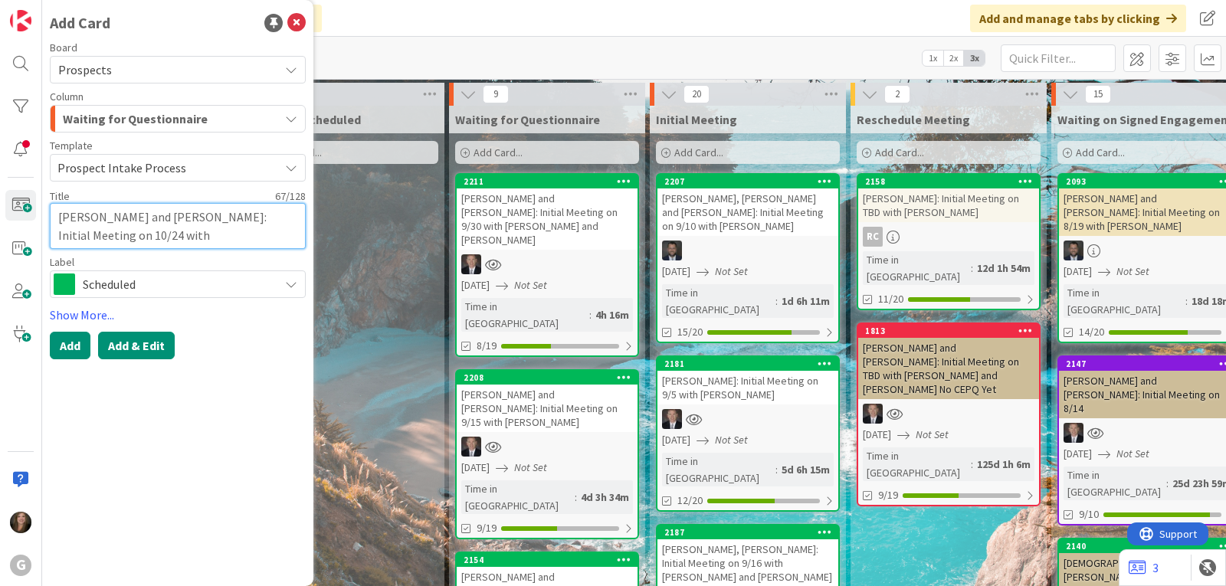
type textarea "[PERSON_NAME] and [PERSON_NAME]: Initial Meeting on 10/24 with [PERSON_NAME] an…"
click at [134, 343] on button "Add & Edit" at bounding box center [136, 346] width 77 height 28
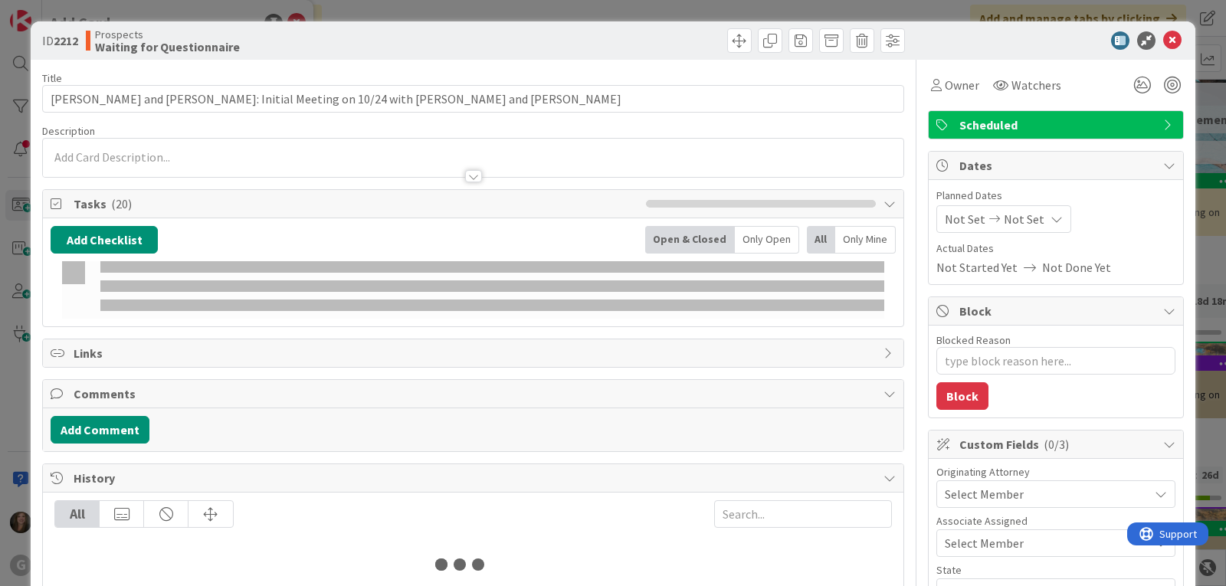
type textarea "x"
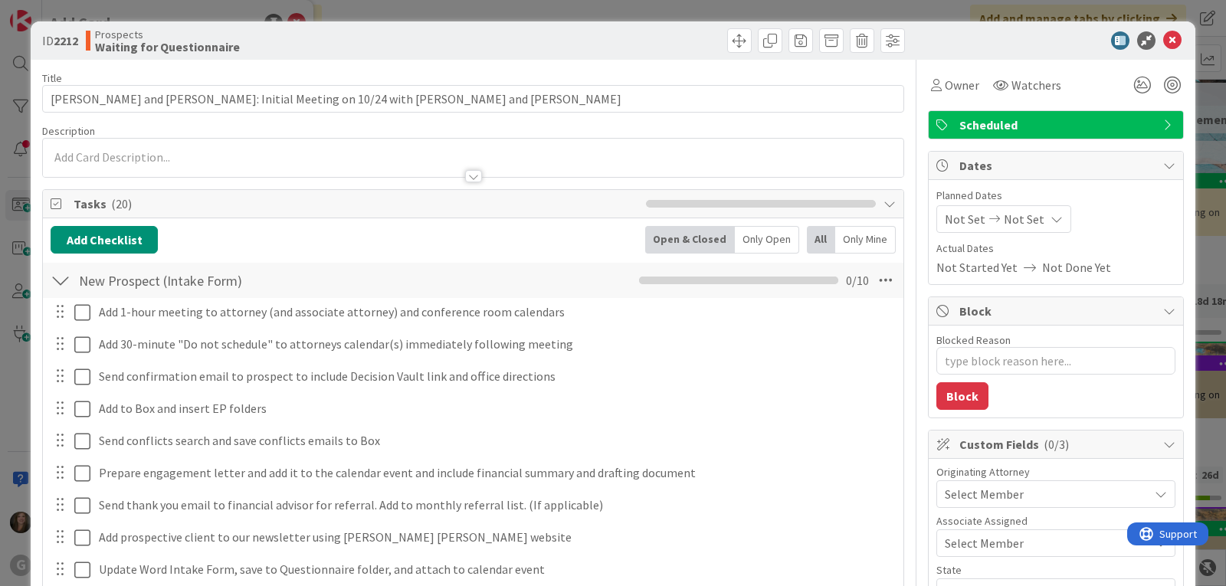
click at [962, 211] on span "Not Set" at bounding box center [965, 219] width 41 height 18
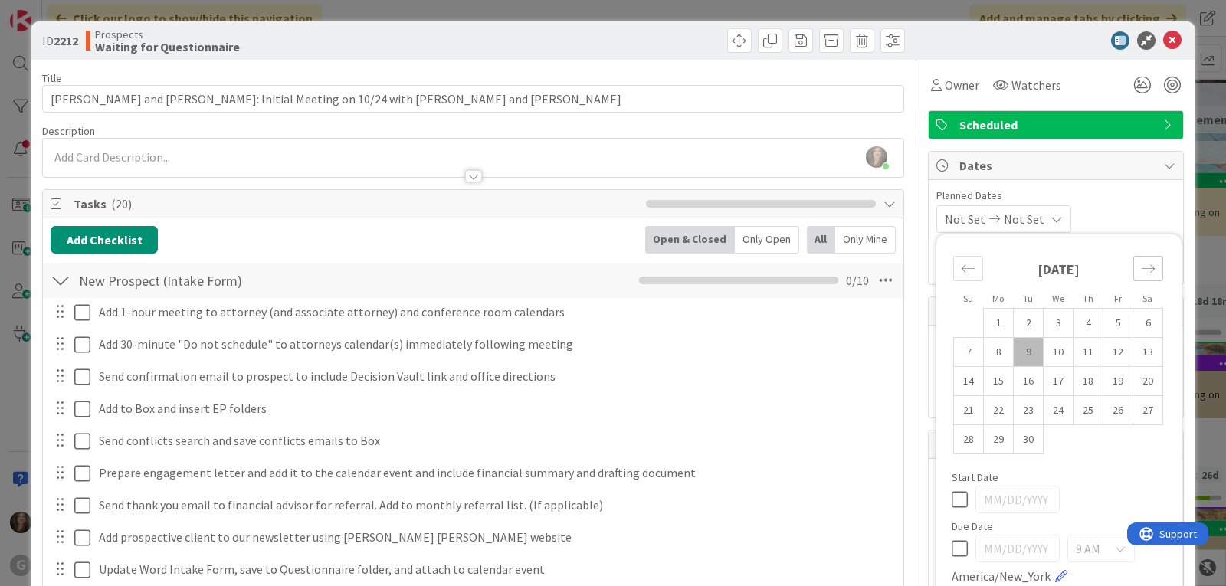
click at [1133, 265] on div "Move forward to switch to the next month." at bounding box center [1148, 268] width 30 height 25
click at [1106, 405] on td "24" at bounding box center [1118, 410] width 30 height 29
type input "[DATE]"
click at [931, 88] on icon at bounding box center [936, 85] width 11 height 12
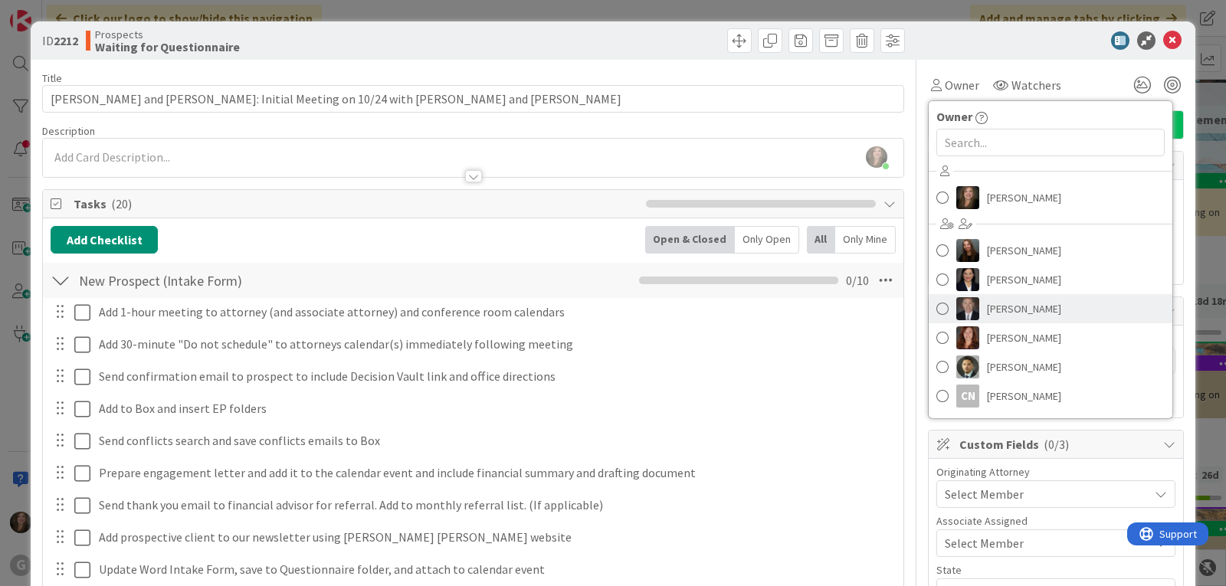
click at [964, 313] on img at bounding box center [967, 308] width 23 height 23
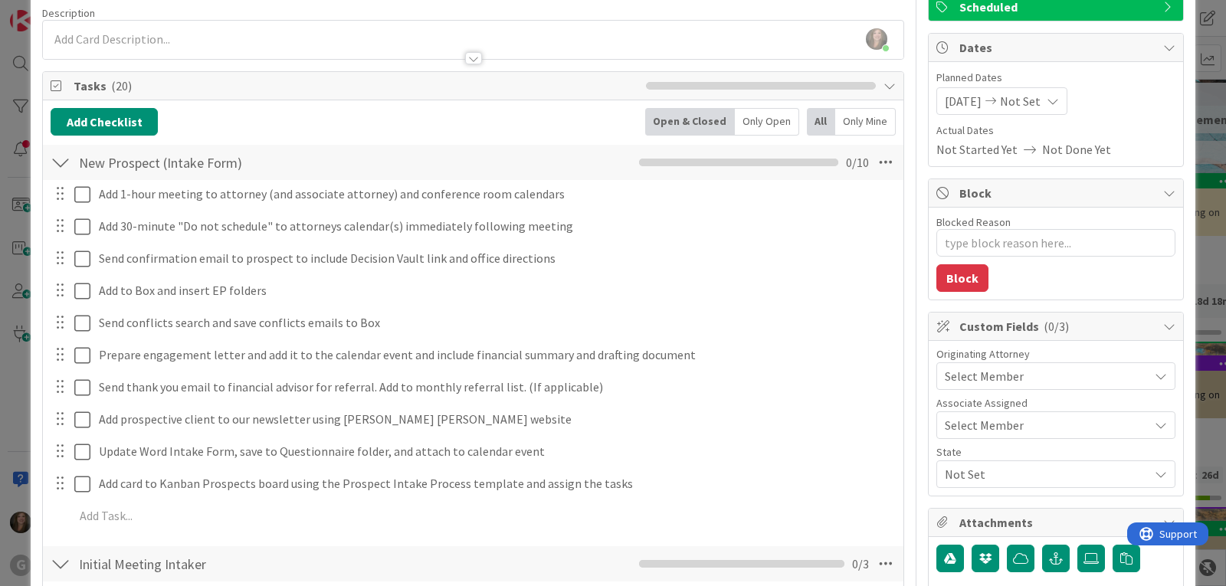
scroll to position [153, 0]
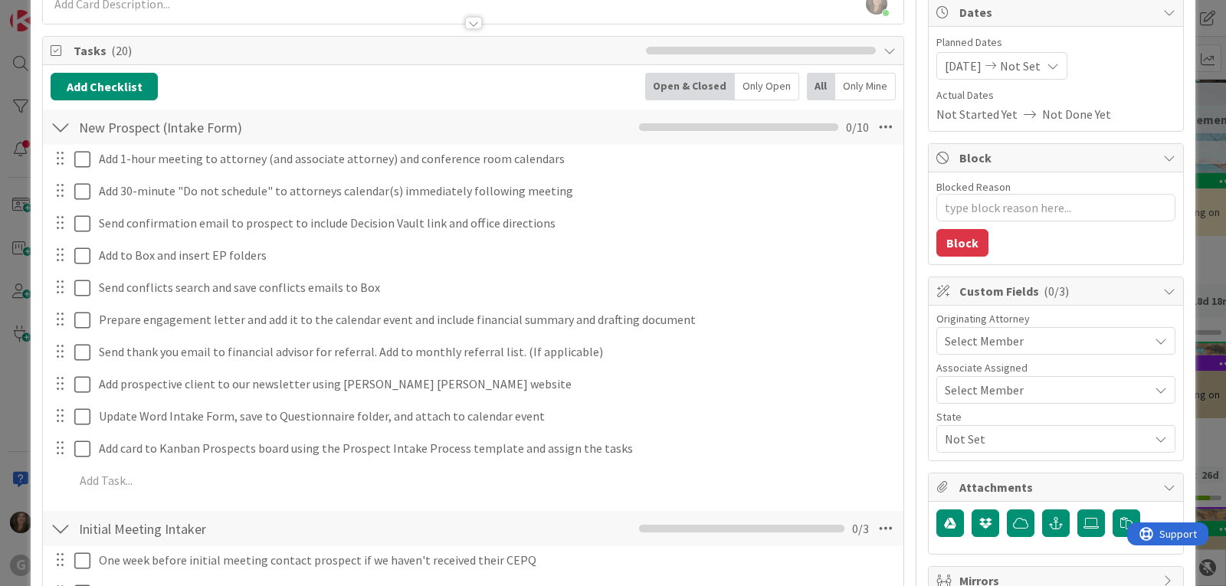
click at [965, 337] on span "Select Member" at bounding box center [984, 341] width 79 height 18
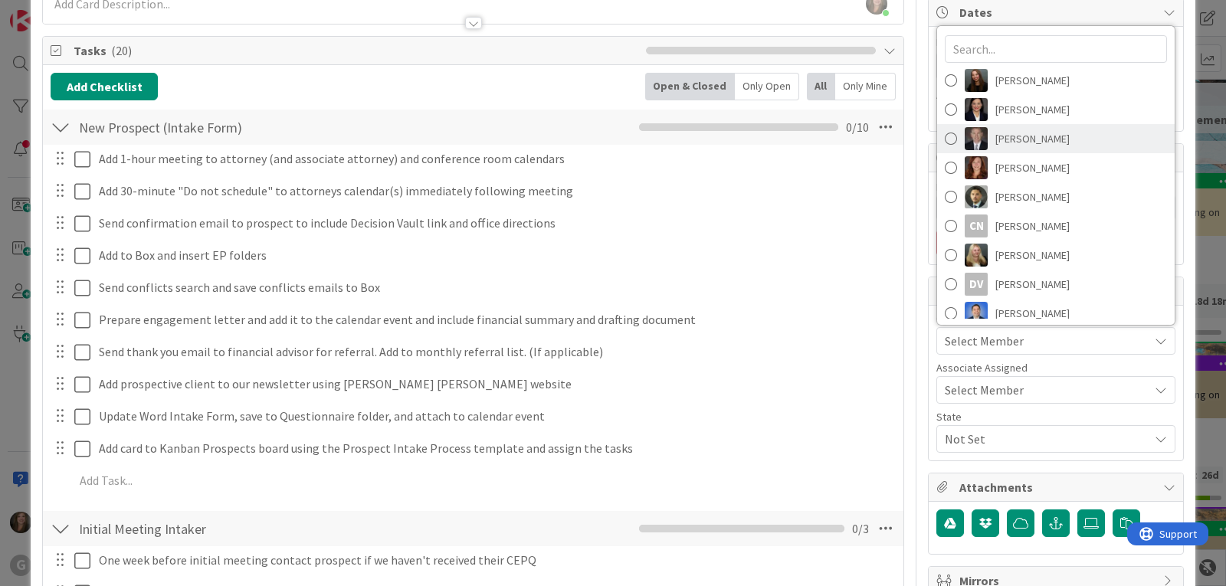
click at [1002, 136] on span "[PERSON_NAME]" at bounding box center [1032, 138] width 74 height 23
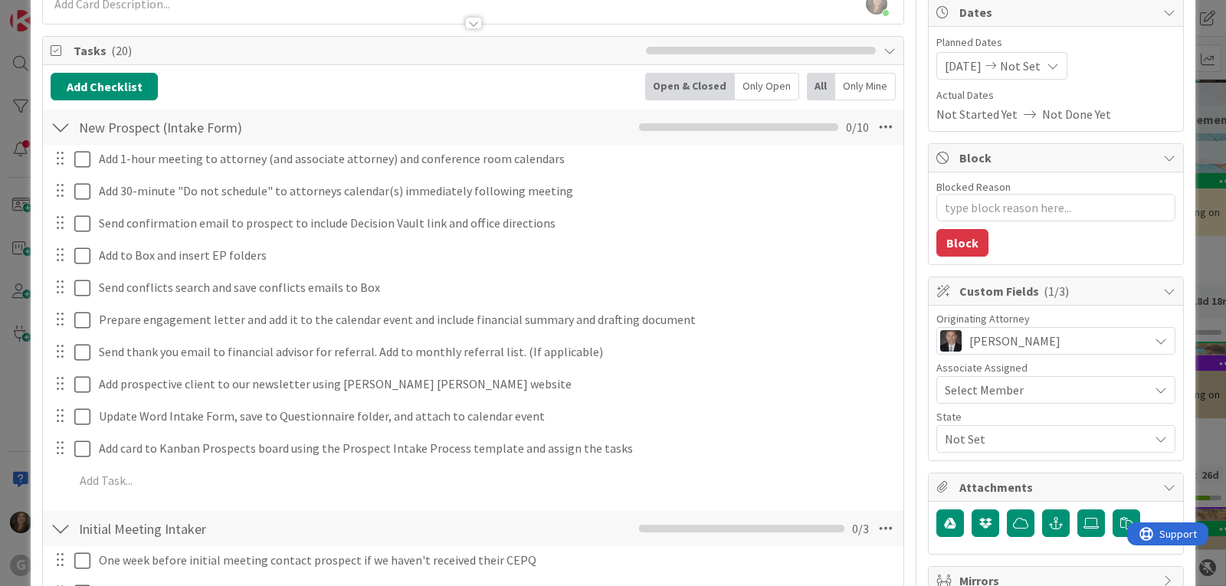
click at [991, 390] on span "Select Member" at bounding box center [984, 390] width 79 height 18
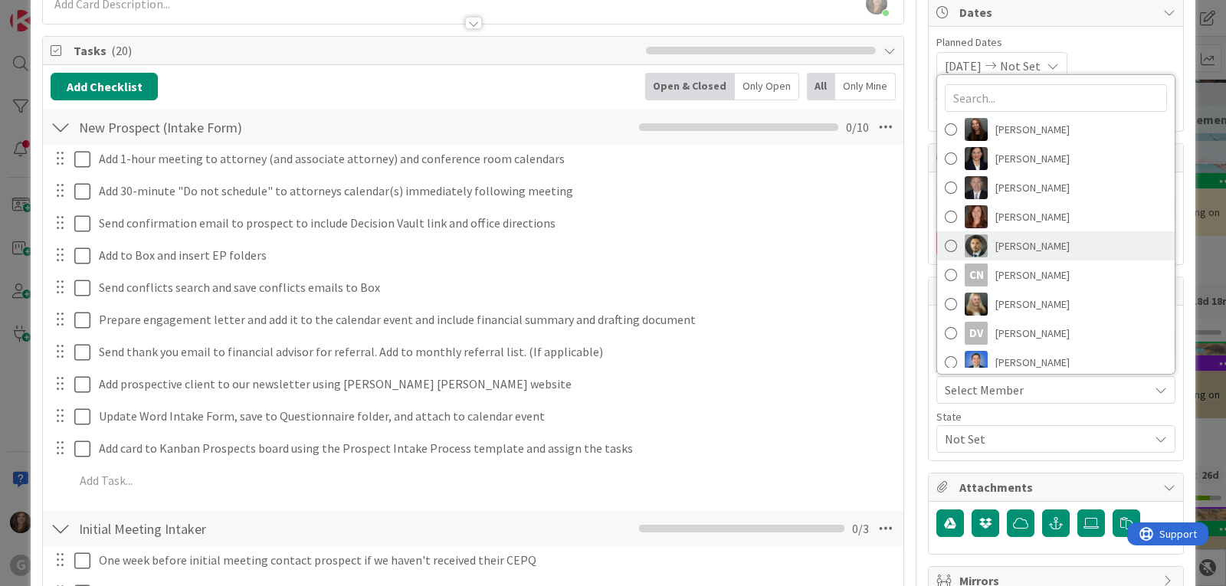
click at [995, 249] on span "[PERSON_NAME]" at bounding box center [1032, 245] width 74 height 23
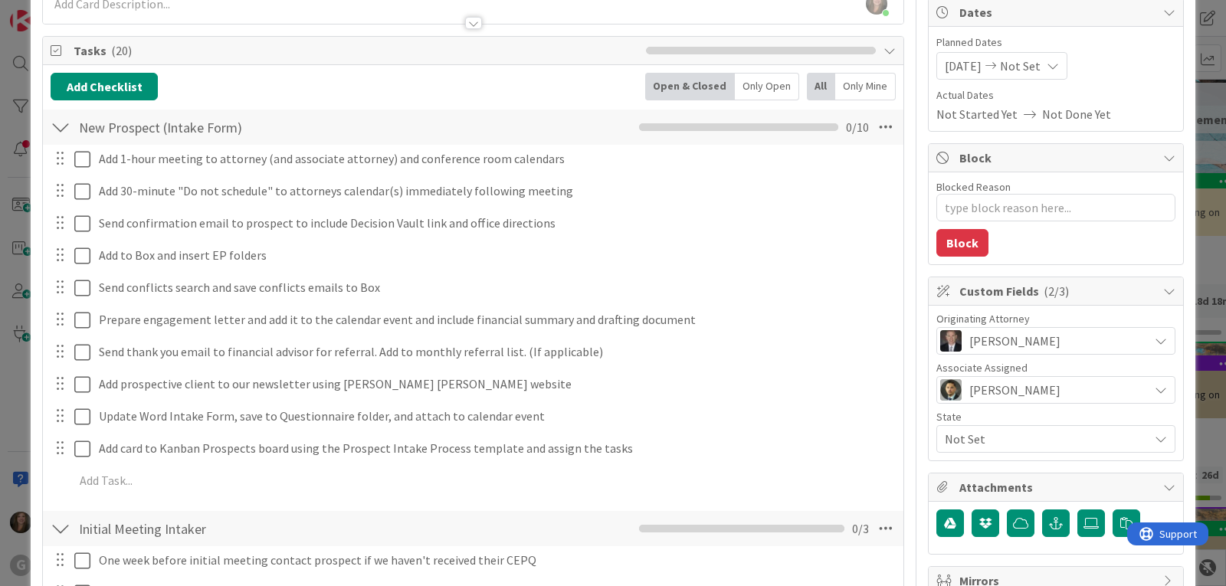
click at [969, 436] on span "Not Set" at bounding box center [1047, 439] width 204 height 18
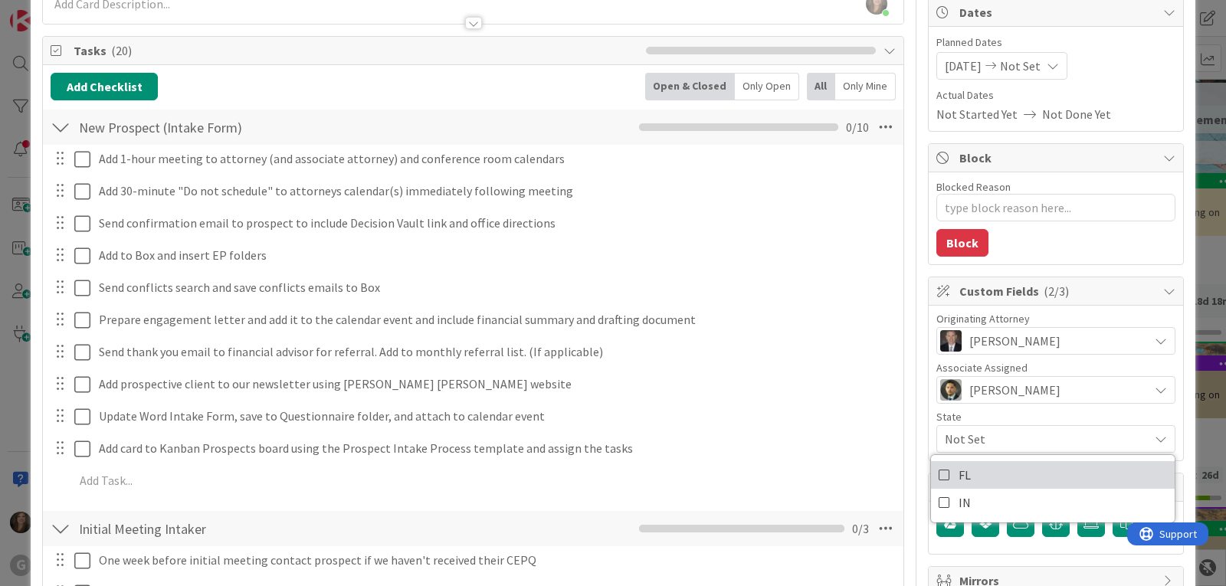
click at [958, 470] on span "FL" at bounding box center [964, 475] width 12 height 23
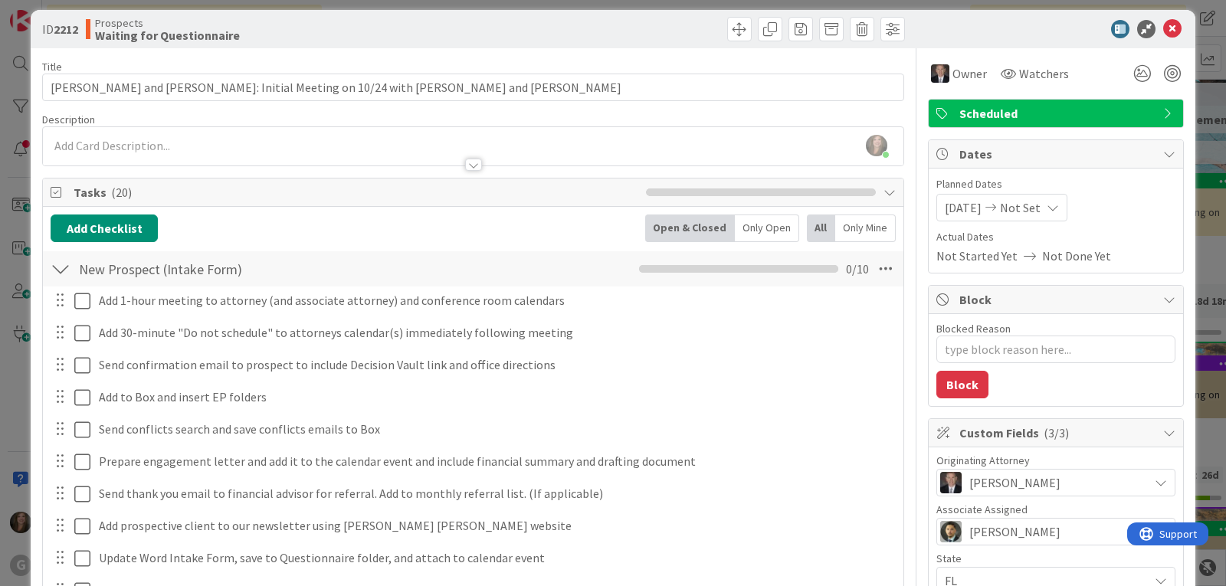
scroll to position [0, 0]
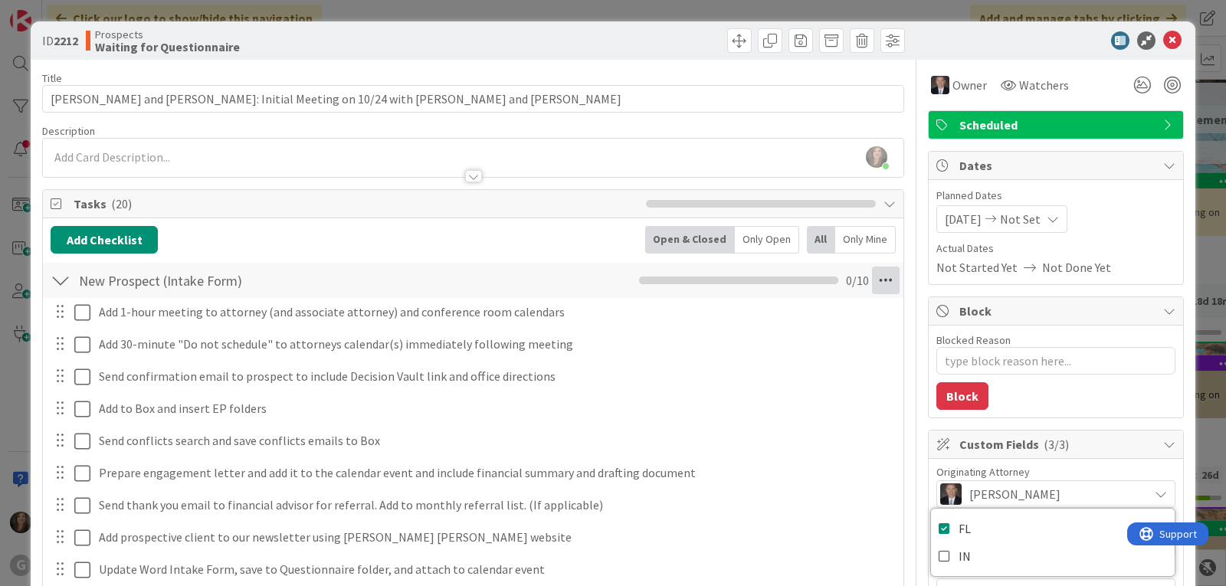
click at [873, 285] on icon at bounding box center [886, 281] width 28 height 28
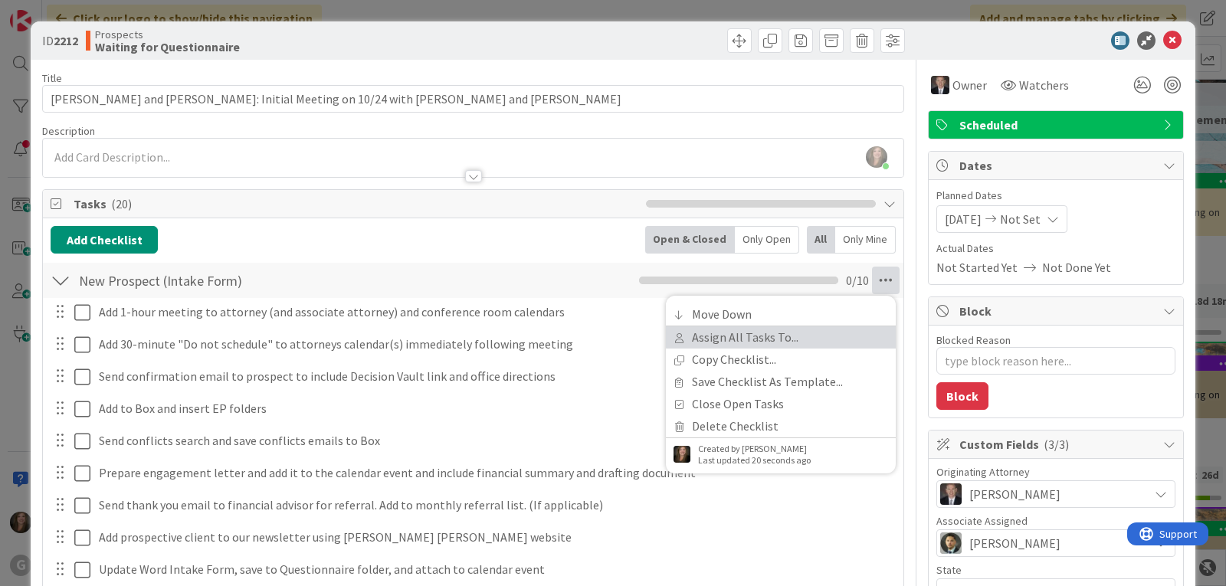
click at [764, 339] on link "Assign All Tasks To..." at bounding box center [781, 337] width 230 height 22
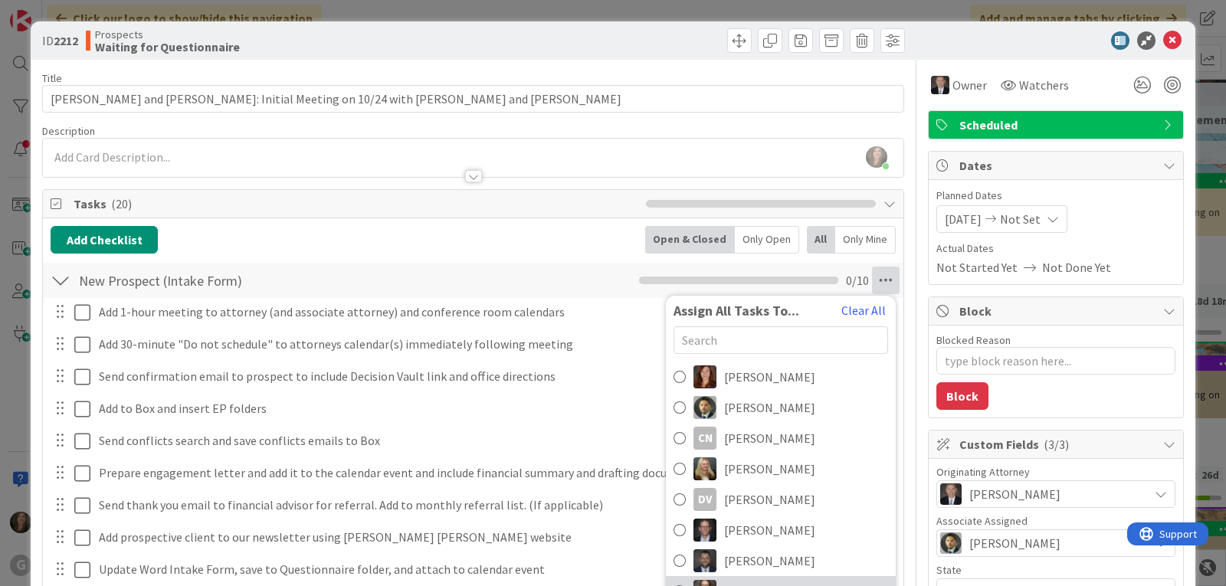
scroll to position [153, 0]
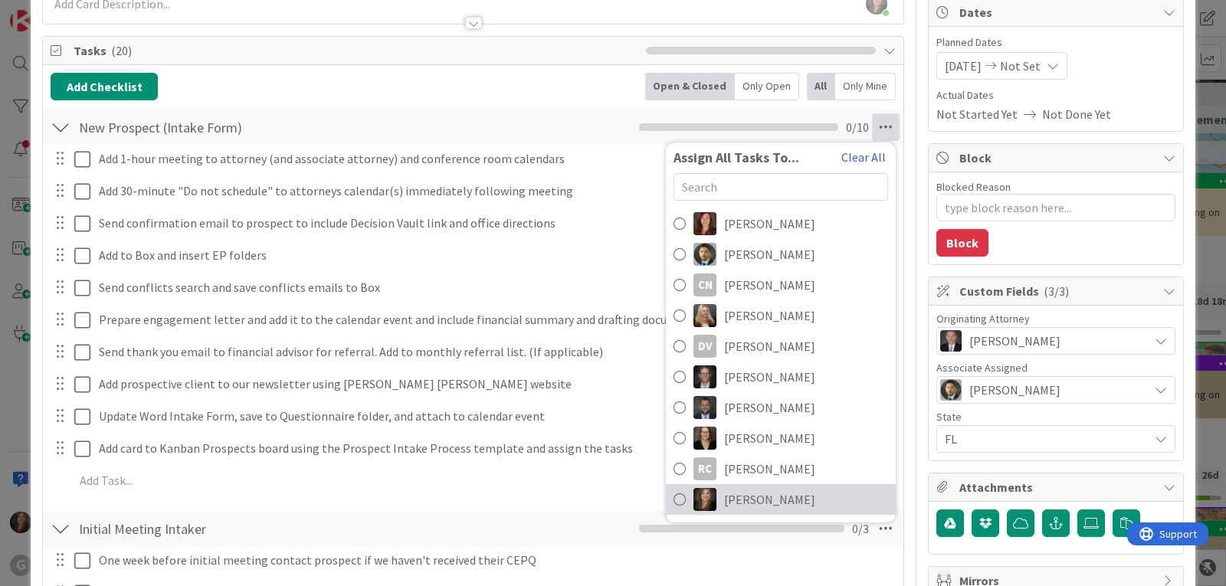
click at [725, 496] on span "[PERSON_NAME]" at bounding box center [769, 499] width 91 height 18
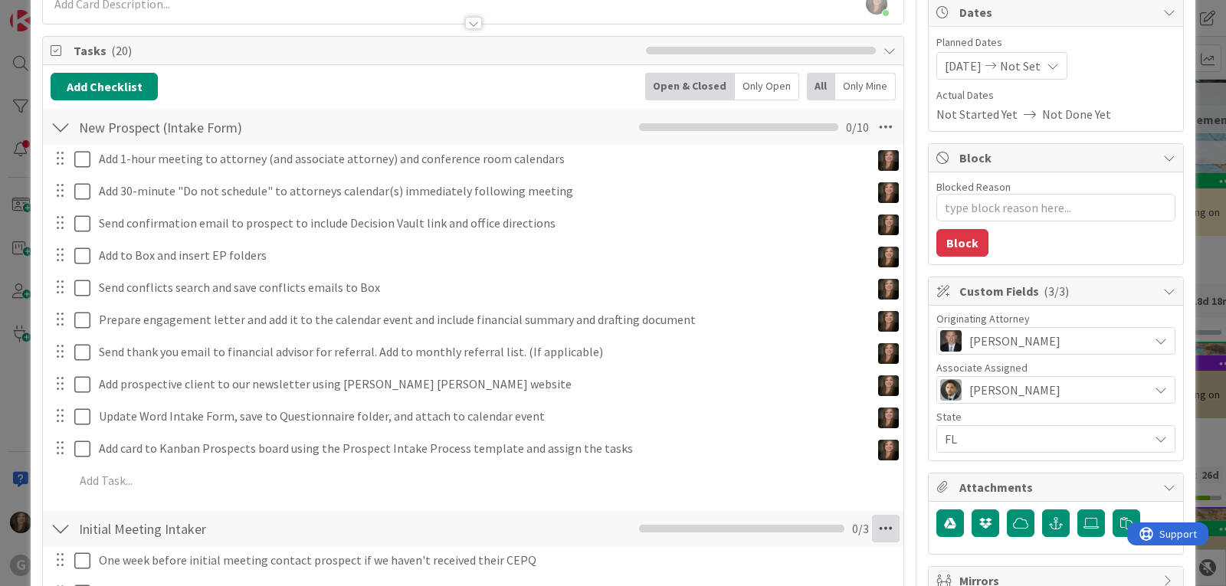
click at [878, 529] on icon at bounding box center [886, 529] width 28 height 28
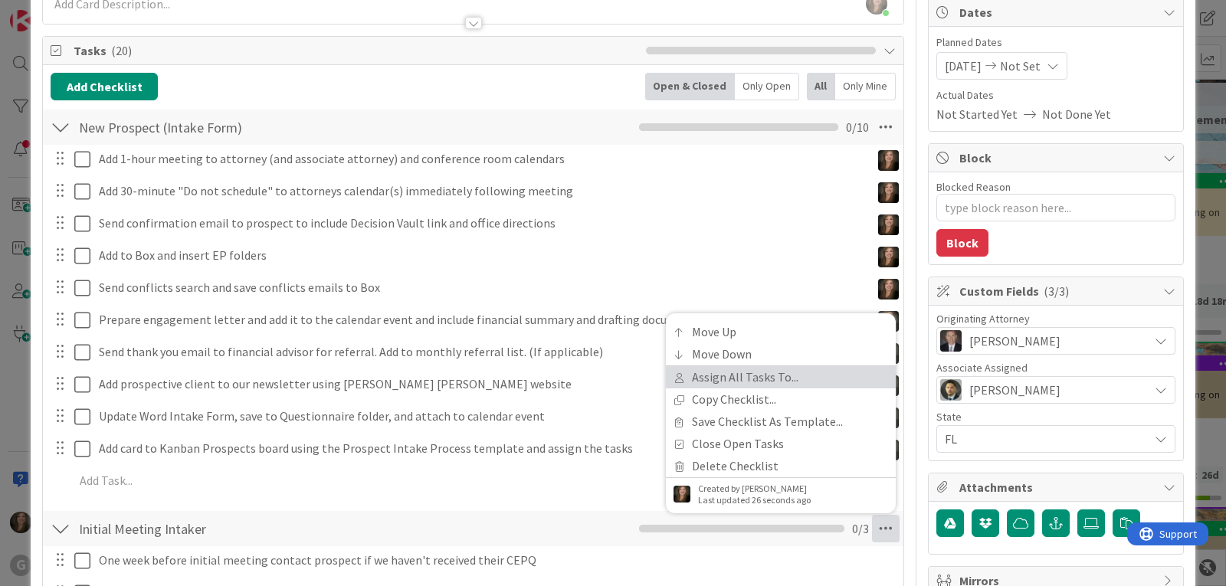
click at [751, 378] on link "Assign All Tasks To..." at bounding box center [781, 377] width 230 height 22
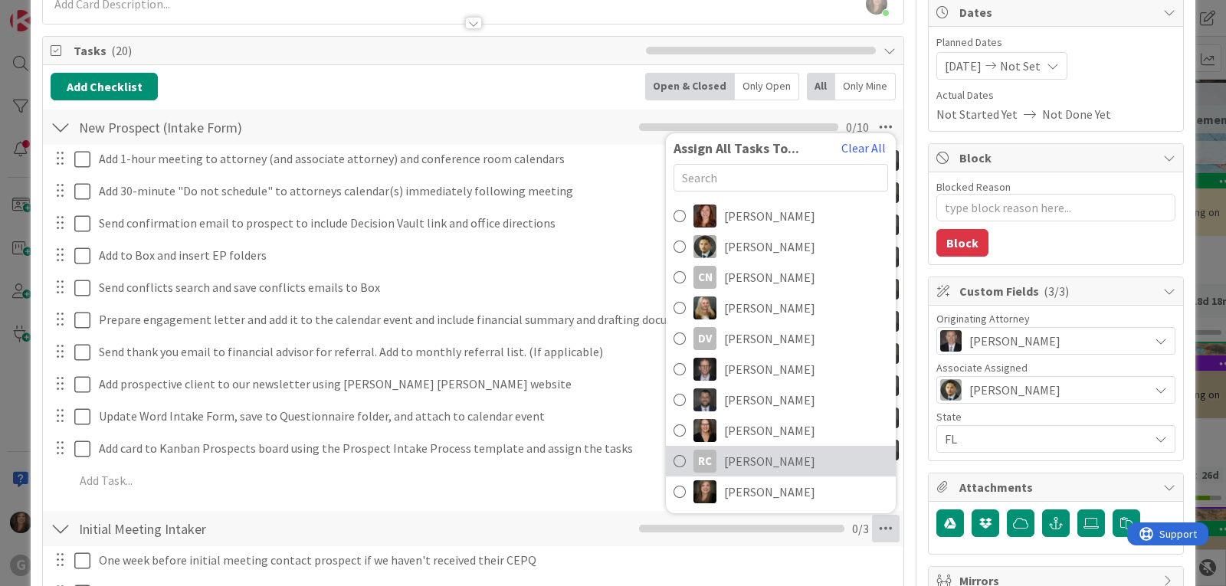
scroll to position [92, 0]
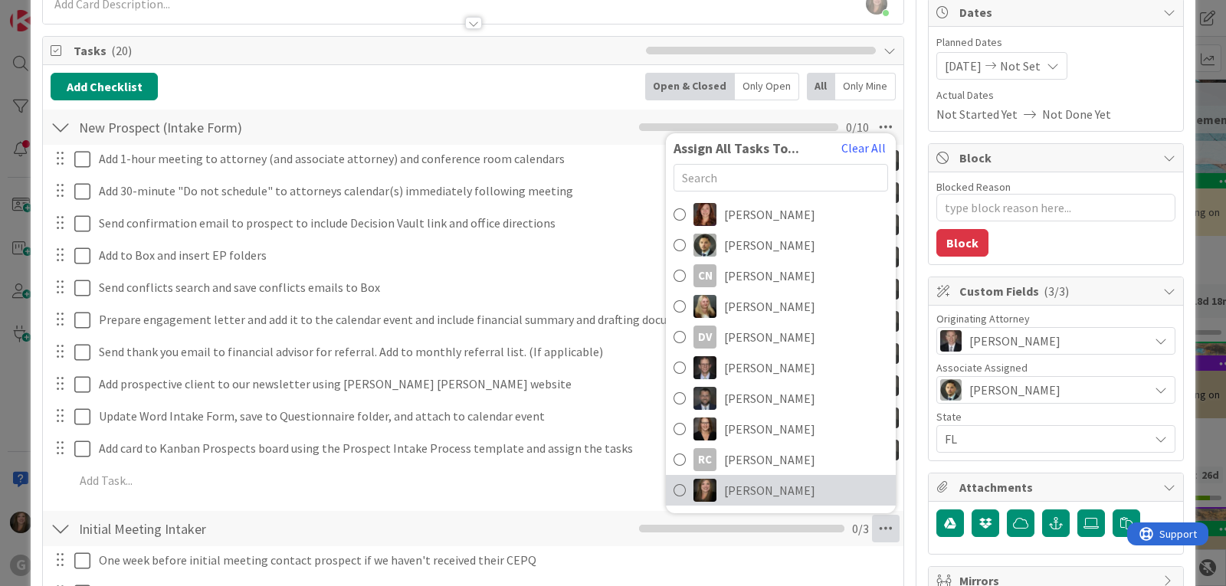
click at [736, 489] on span "[PERSON_NAME]" at bounding box center [769, 490] width 91 height 18
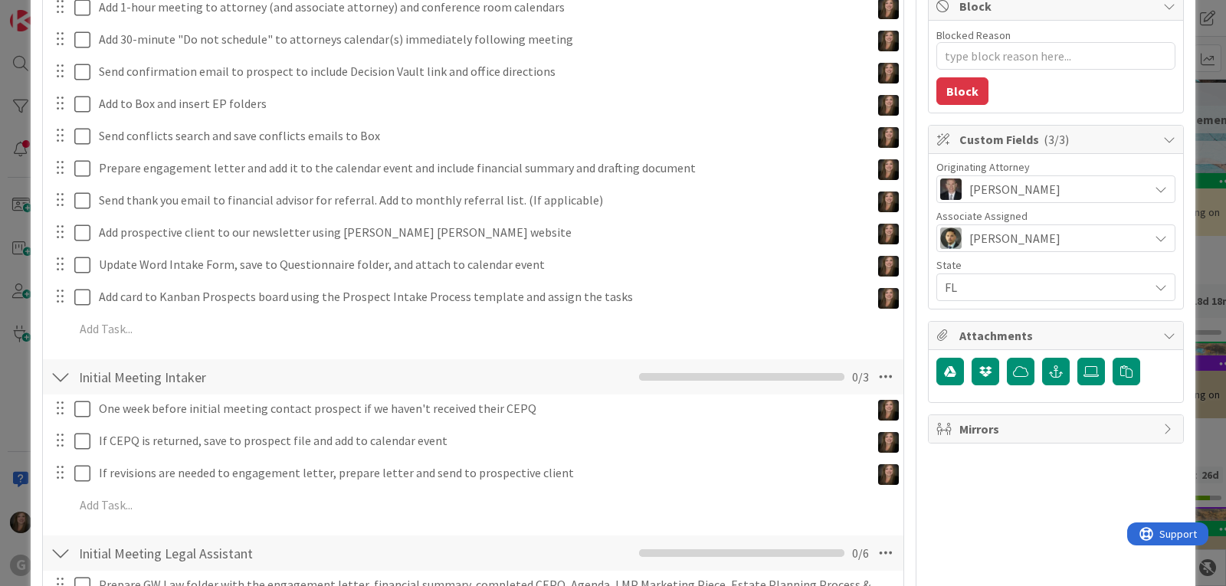
scroll to position [460, 0]
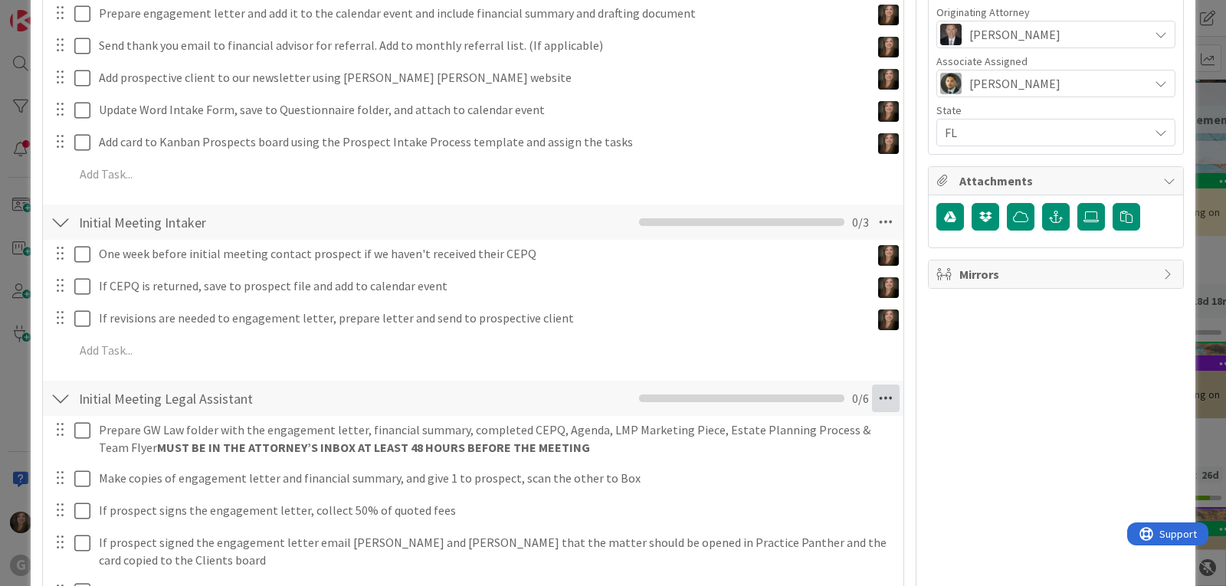
click at [872, 395] on icon at bounding box center [886, 399] width 28 height 28
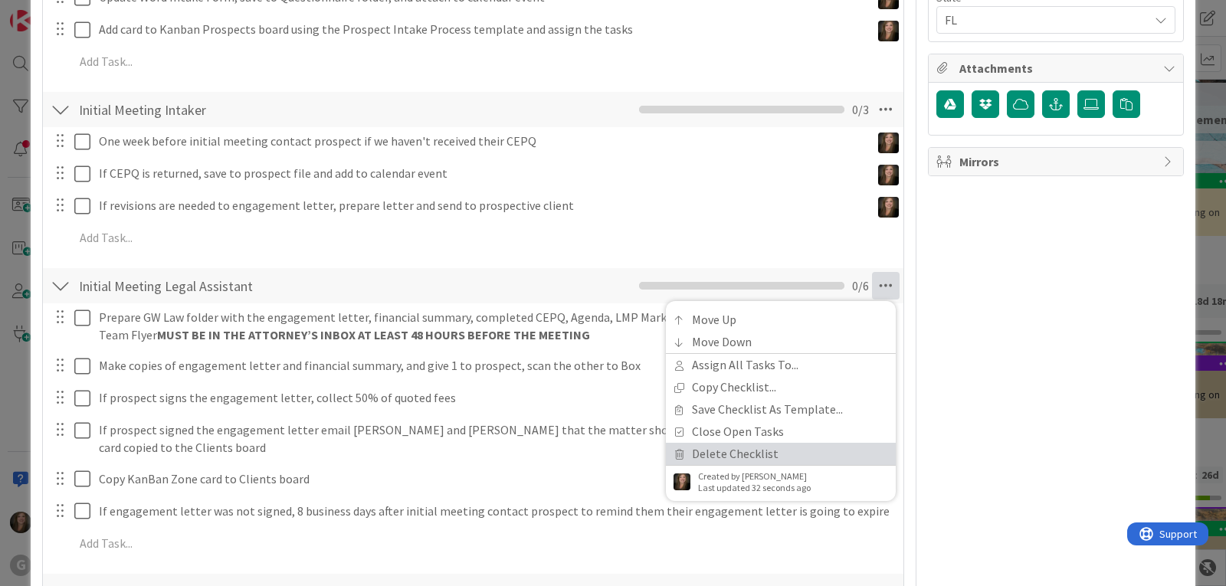
scroll to position [613, 0]
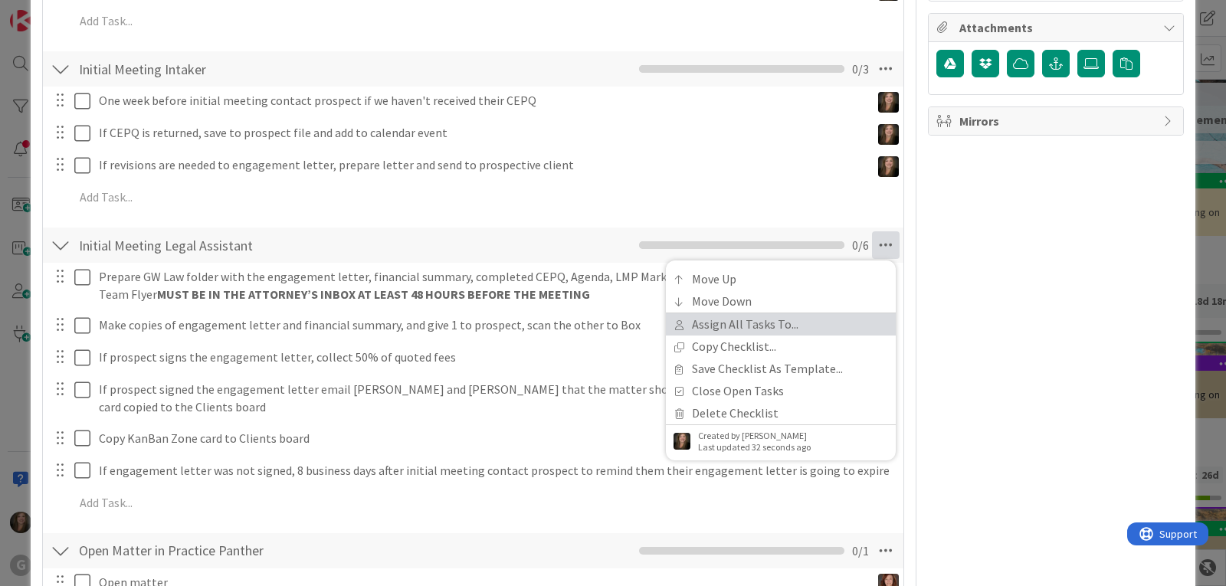
click at [722, 317] on link "Assign All Tasks To..." at bounding box center [781, 324] width 230 height 22
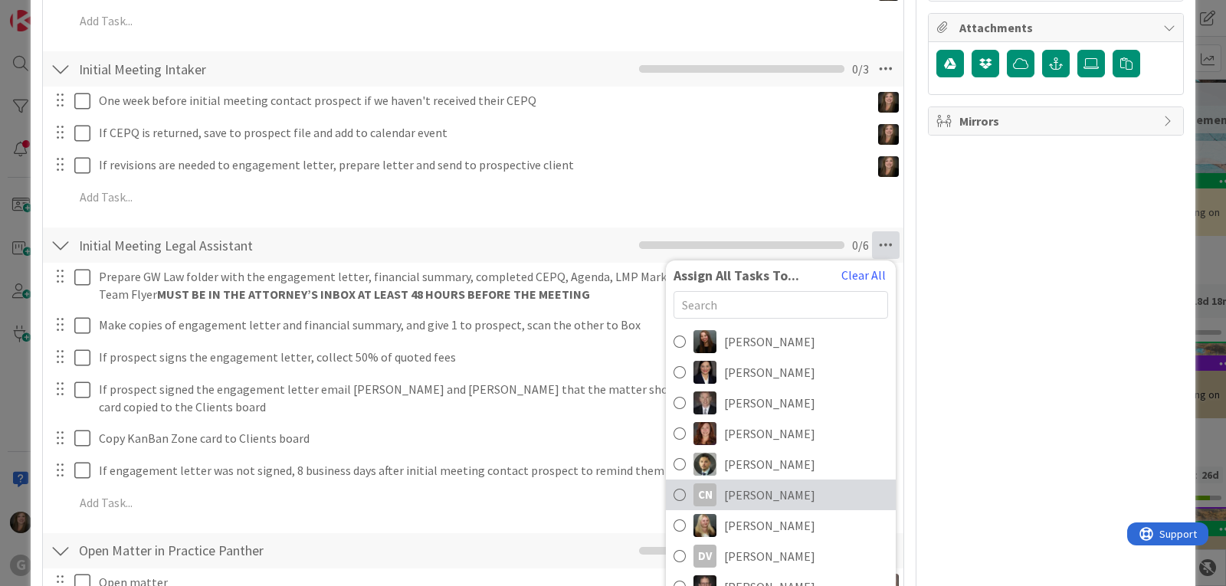
click at [724, 497] on span "[PERSON_NAME]" at bounding box center [769, 495] width 91 height 18
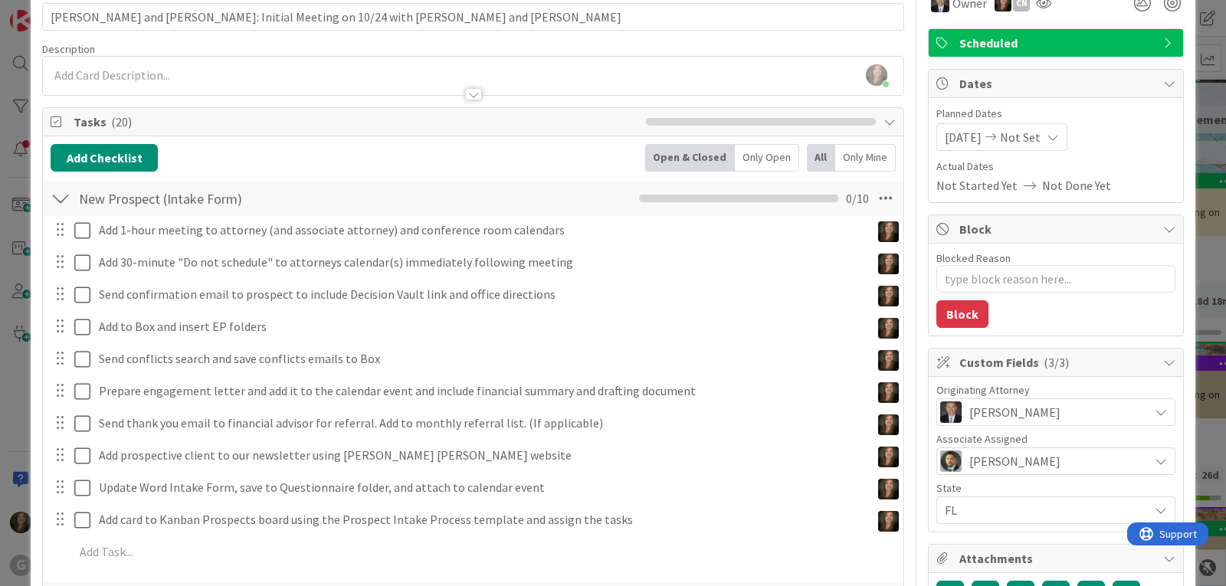
scroll to position [77, 0]
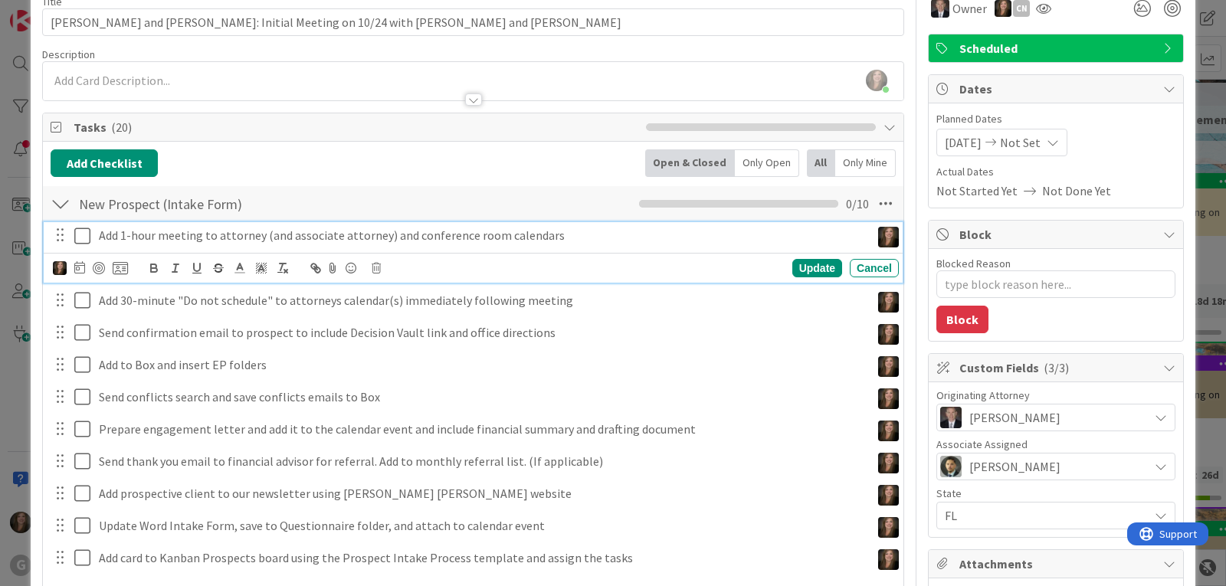
click at [84, 238] on icon at bounding box center [82, 236] width 16 height 18
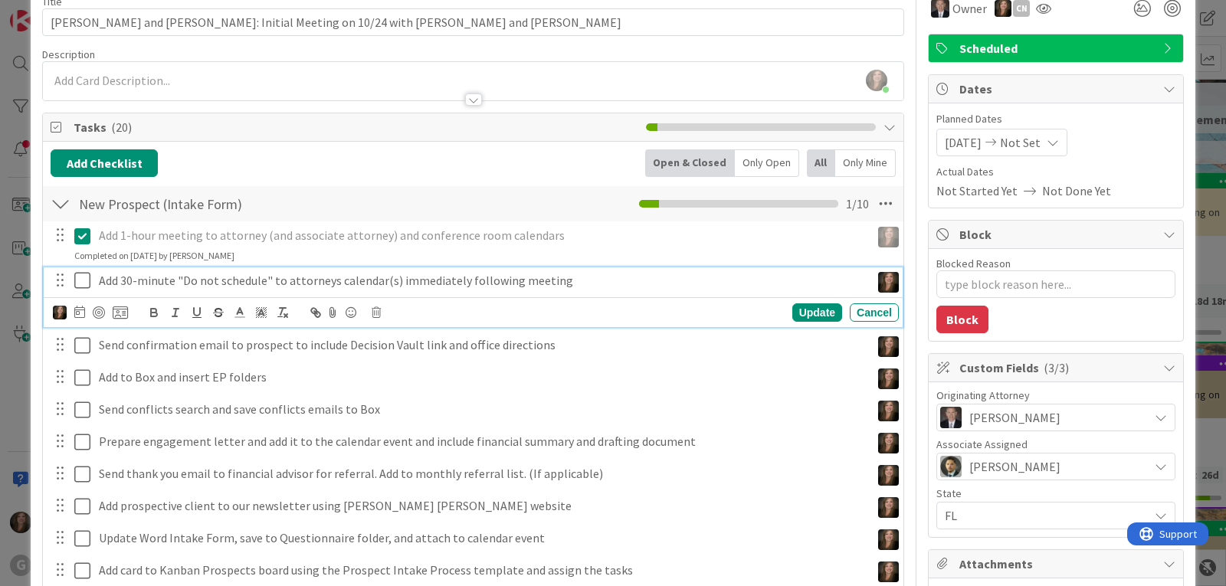
click at [81, 282] on icon at bounding box center [82, 280] width 16 height 18
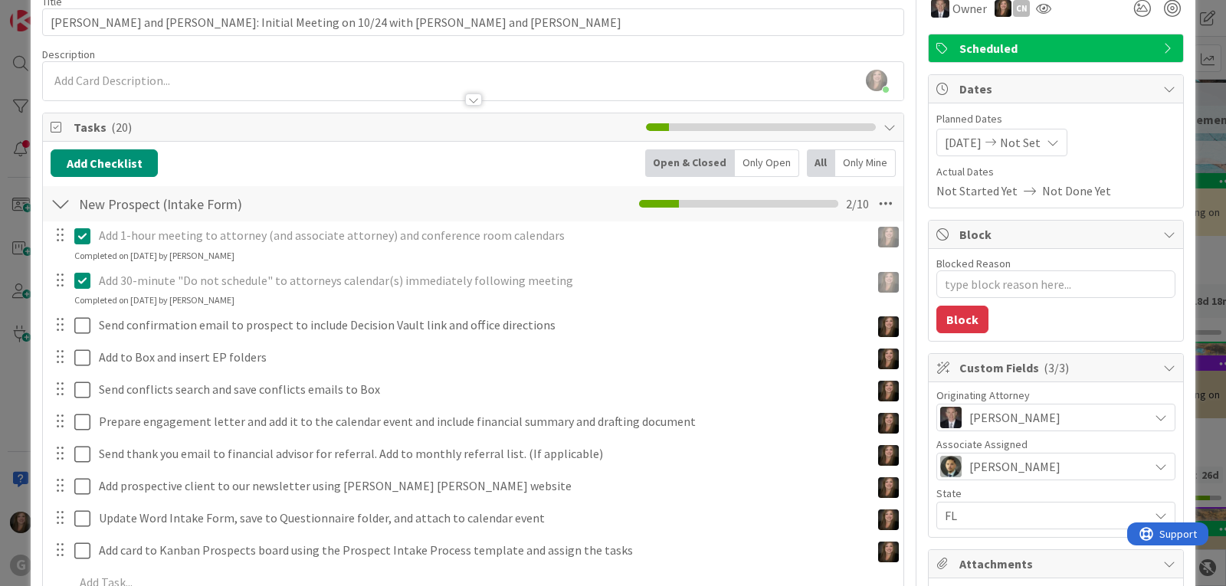
type textarea "x"
